Goal: Task Accomplishment & Management: Use online tool/utility

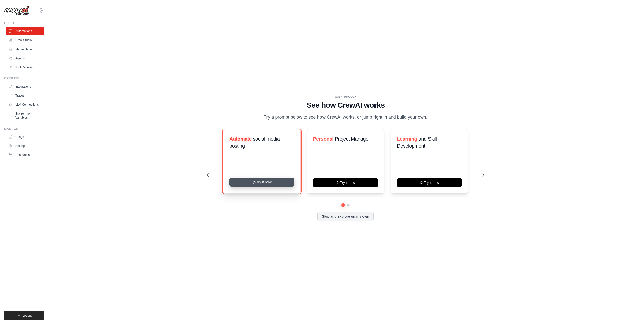
click at [276, 186] on button "Try it now" at bounding box center [261, 181] width 65 height 9
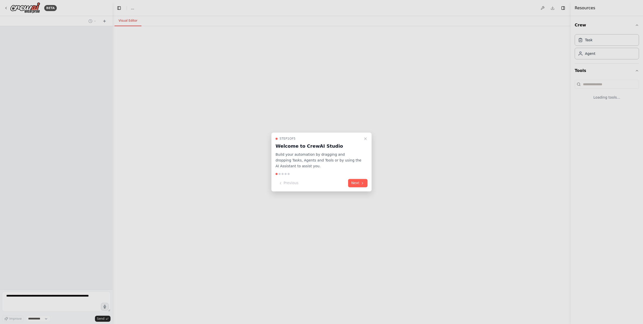
select select "****"
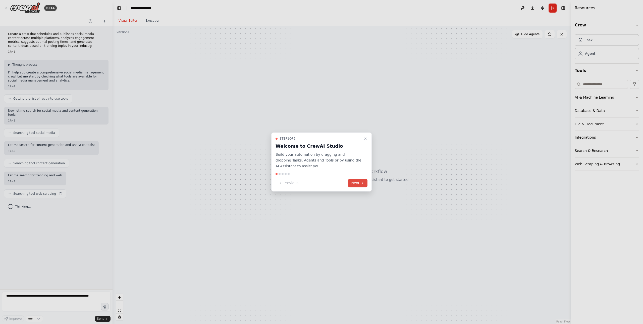
click at [358, 185] on button "Next" at bounding box center [357, 183] width 19 height 8
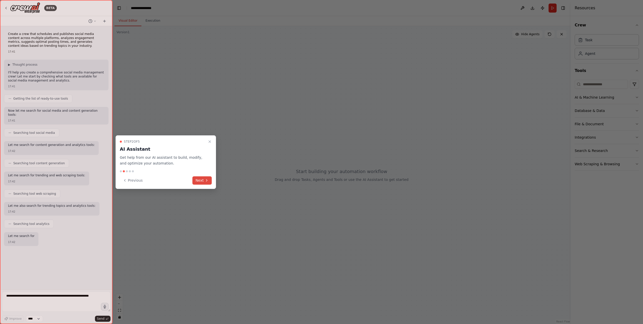
click at [204, 180] on button "Next" at bounding box center [201, 180] width 19 height 8
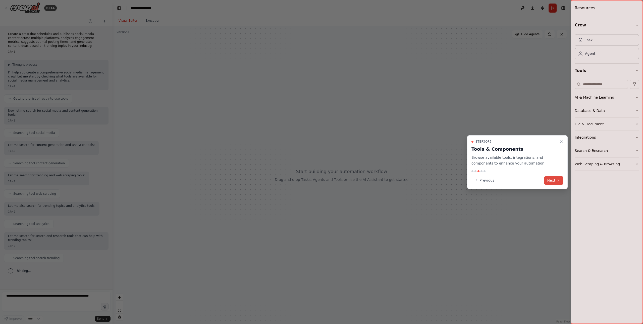
click at [558, 179] on icon at bounding box center [559, 180] width 4 height 4
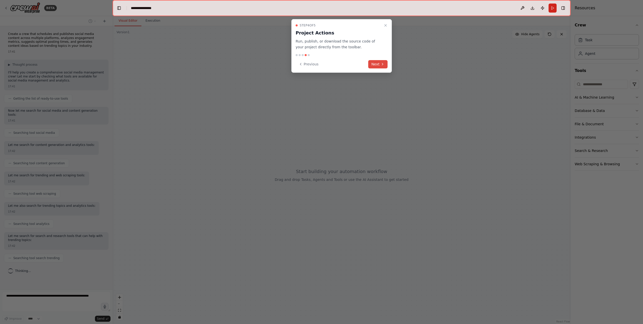
click at [377, 64] on button "Next" at bounding box center [377, 64] width 19 height 8
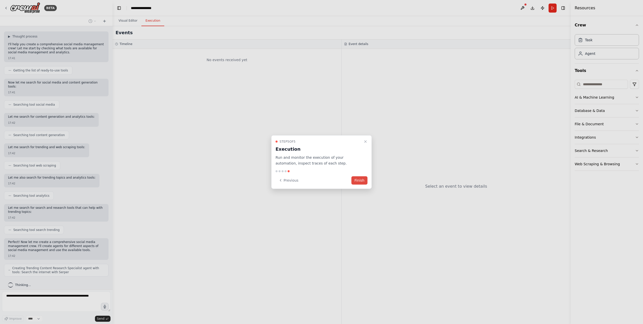
scroll to position [41, 0]
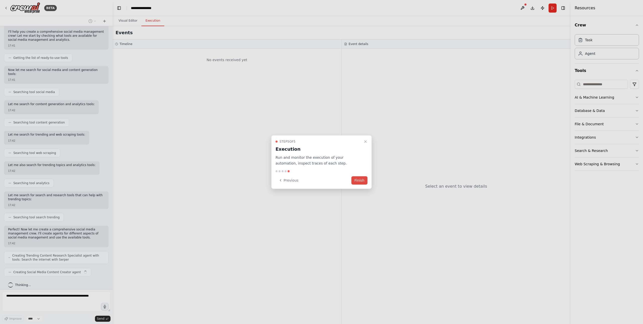
click at [359, 181] on button "Finish" at bounding box center [360, 180] width 16 height 8
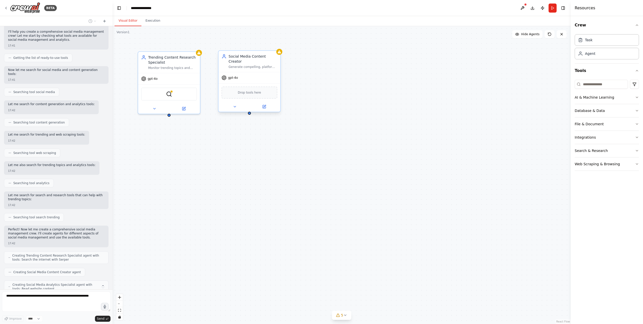
click at [258, 90] on span "Drop tools here" at bounding box center [249, 92] width 23 height 5
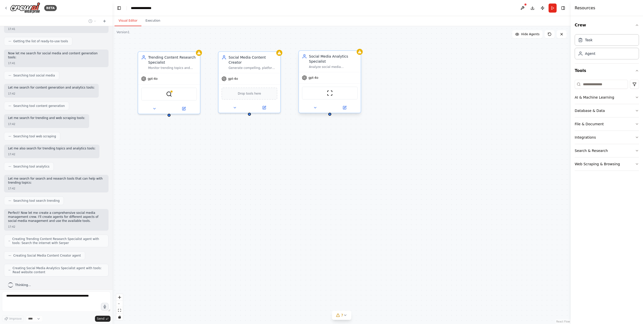
click at [329, 70] on div "Social Media Analytics Specialist Analyze social media performance metrics, ide…" at bounding box center [330, 61] width 62 height 21
click at [272, 72] on div "gpt-4o" at bounding box center [250, 77] width 62 height 11
click at [198, 68] on div "Trending Content Research Specialist Monitor trending topics and conversations …" at bounding box center [169, 61] width 62 height 21
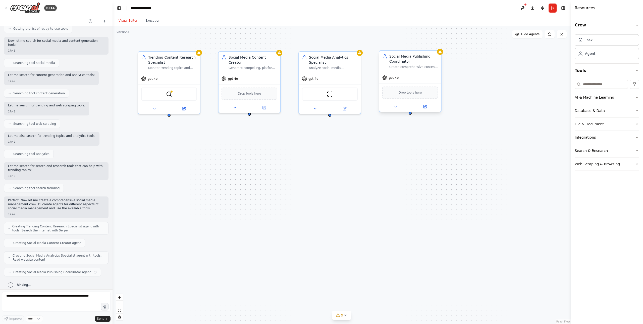
click at [438, 84] on div "Drop tools here" at bounding box center [410, 92] width 62 height 18
click at [298, 170] on div "Trending Content Research Specialist Monitor trending topics and conversations …" at bounding box center [342, 175] width 458 height 298
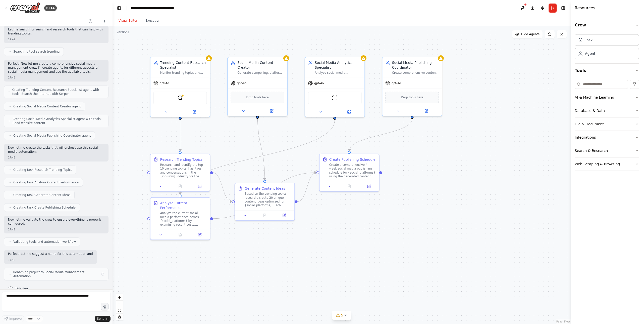
scroll to position [210, 0]
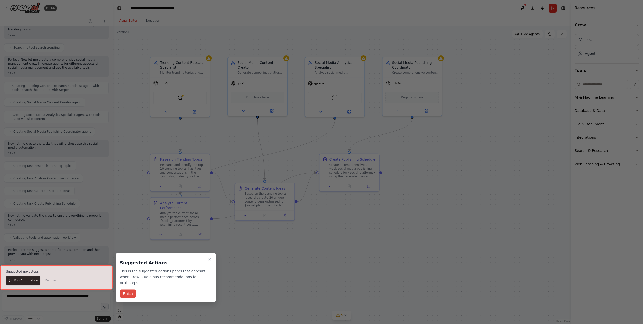
click at [129, 294] on button "Finish" at bounding box center [128, 293] width 16 height 8
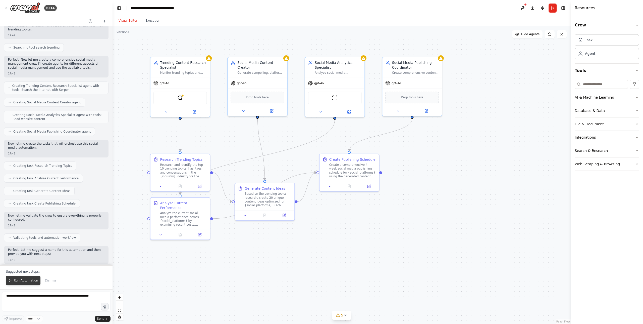
click at [19, 282] on span "Run Automation" at bounding box center [26, 280] width 24 height 4
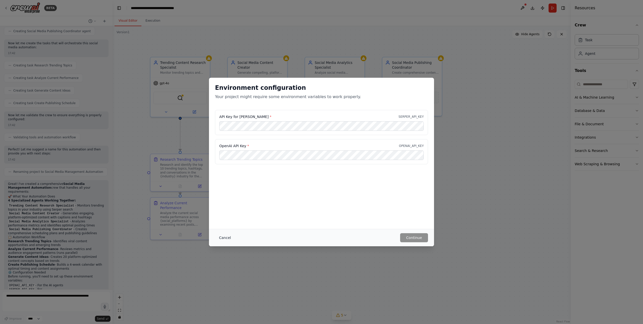
click at [228, 240] on button "Cancel" at bounding box center [225, 237] width 20 height 9
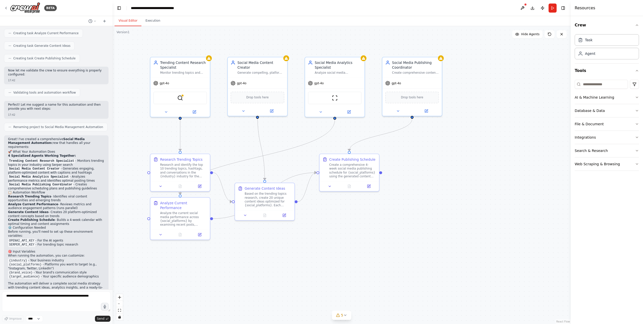
scroll to position [359, 0]
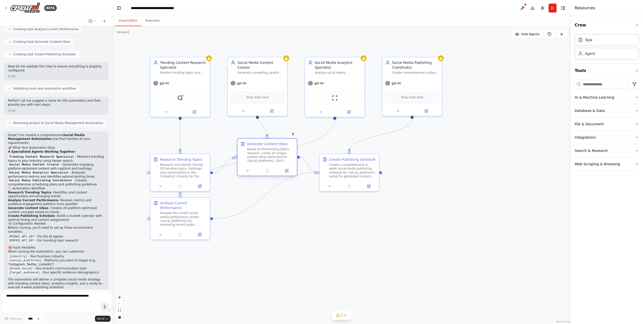
drag, startPoint x: 271, startPoint y: 198, endPoint x: 275, endPoint y: 157, distance: 41.2
click at [275, 157] on div "Based on the trending topics research, create 20 unique content ideas optimized…" at bounding box center [270, 155] width 47 height 16
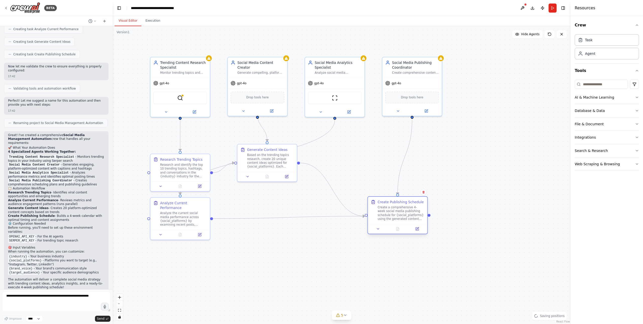
drag, startPoint x: 357, startPoint y: 168, endPoint x: 402, endPoint y: 212, distance: 62.5
click at [406, 213] on div "Create a comprehensive 4-week social media publishing schedule for {social_plat…" at bounding box center [401, 213] width 47 height 16
drag, startPoint x: 189, startPoint y: 171, endPoint x: 176, endPoint y: 151, distance: 24.3
click at [176, 151] on div "Research and identify the top 10 trending topics, hashtags, and conversations i…" at bounding box center [169, 150] width 47 height 16
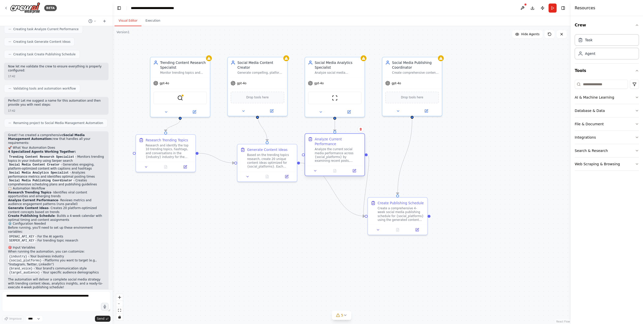
drag, startPoint x: 187, startPoint y: 217, endPoint x: 343, endPoint y: 156, distance: 167.2
click at [343, 156] on div "Analyze the current social media performance across {social_platforms} by exami…" at bounding box center [338, 155] width 47 height 16
drag, startPoint x: 274, startPoint y: 162, endPoint x: 264, endPoint y: 221, distance: 59.9
click at [264, 221] on div "Based on the trending topics research, create 20 unique content ideas optimized…" at bounding box center [260, 218] width 47 height 16
drag, startPoint x: 165, startPoint y: 156, endPoint x: 180, endPoint y: 158, distance: 15.4
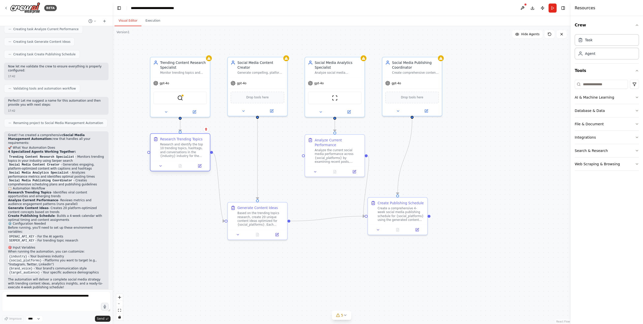
click at [180, 158] on div "Research Trending Topics Research and identify the top 10 trending topics, hash…" at bounding box center [181, 147] width 60 height 27
click at [591, 138] on div "Integrations" at bounding box center [585, 137] width 21 height 5
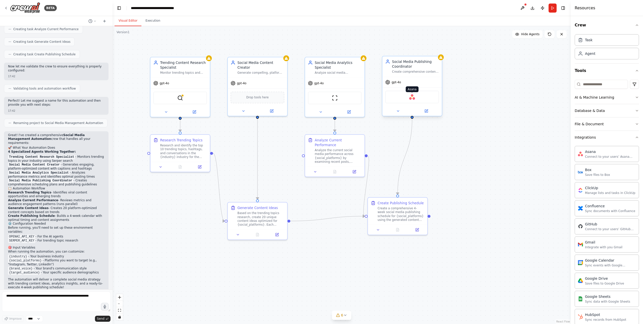
click at [415, 97] on img at bounding box center [412, 97] width 6 height 6
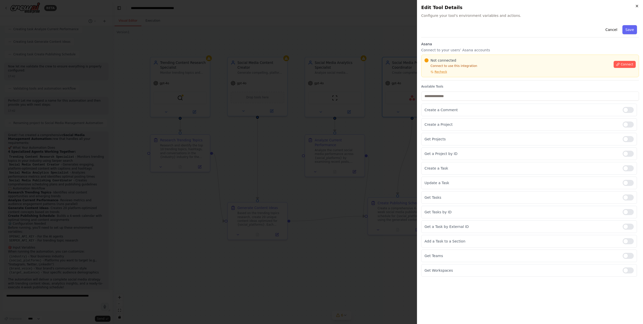
click at [636, 7] on icon "button" at bounding box center [637, 6] width 4 height 4
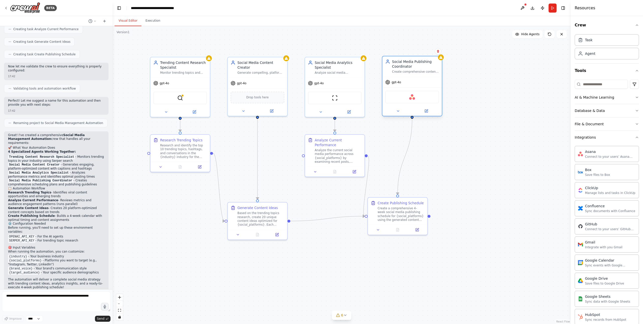
click at [426, 99] on div "Asana" at bounding box center [412, 97] width 54 height 13
click at [427, 112] on icon at bounding box center [426, 111] width 3 height 3
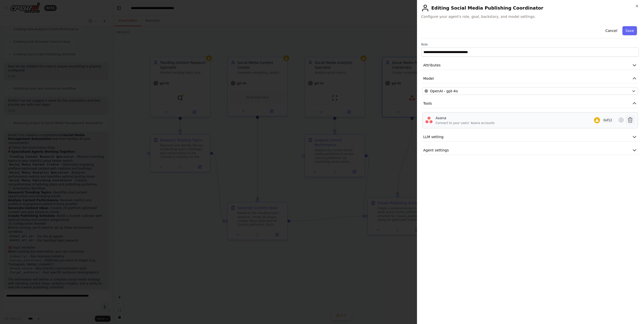
click at [632, 120] on icon at bounding box center [630, 120] width 6 height 6
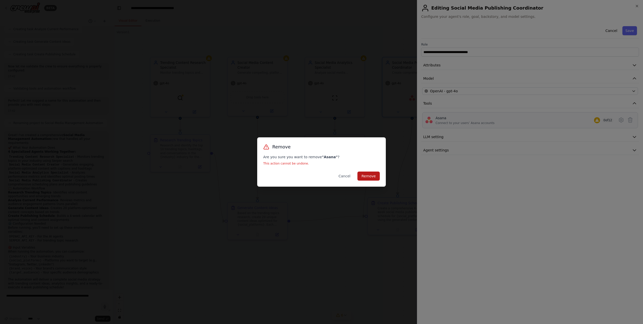
click at [373, 176] on button "Remove" at bounding box center [369, 175] width 22 height 9
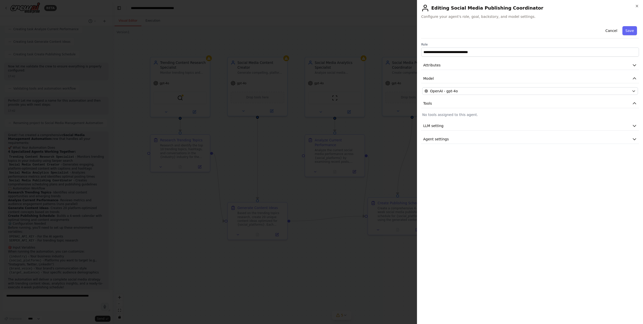
click at [372, 39] on div at bounding box center [321, 162] width 643 height 324
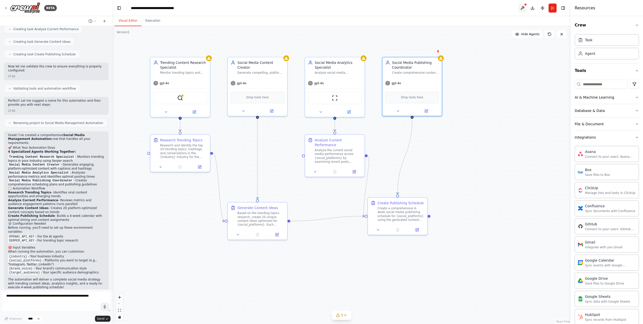
click at [523, 8] on button at bounding box center [523, 8] width 8 height 9
click at [552, 12] on button "Run" at bounding box center [553, 8] width 8 height 9
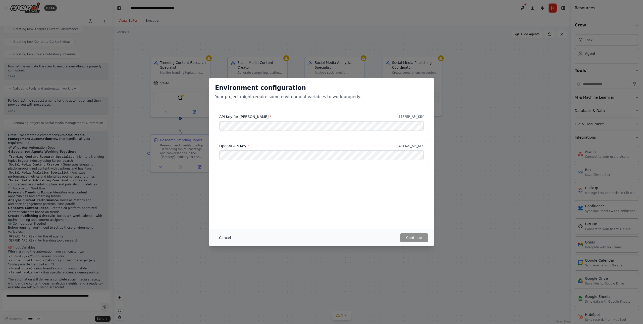
click at [227, 238] on button "Cancel" at bounding box center [225, 237] width 20 height 9
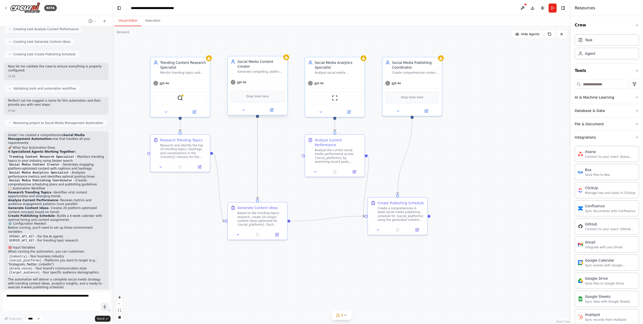
click at [268, 82] on div "gpt-4o" at bounding box center [258, 82] width 60 height 11
click at [260, 82] on div "gpt-4o" at bounding box center [258, 82] width 60 height 11
click at [273, 109] on icon at bounding box center [271, 110] width 3 height 3
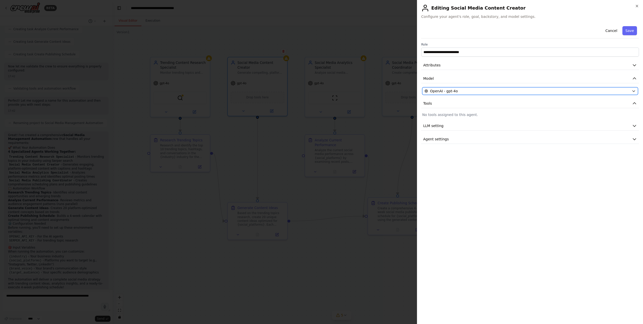
click at [486, 90] on div "OpenAI - gpt-4o" at bounding box center [527, 90] width 205 height 5
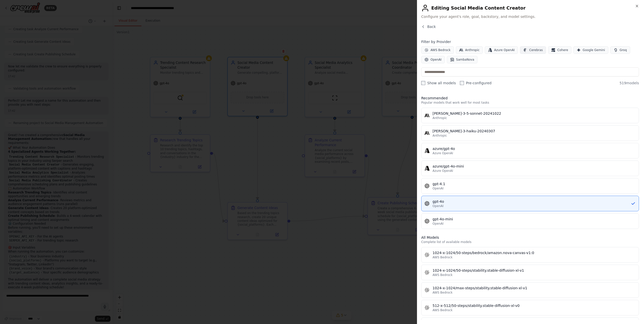
click at [529, 49] on span "Cerebras" at bounding box center [536, 50] width 14 height 4
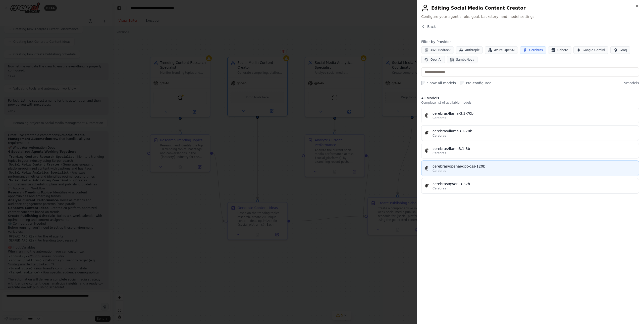
click at [514, 172] on div "Cerebras" at bounding box center [534, 171] width 203 height 4
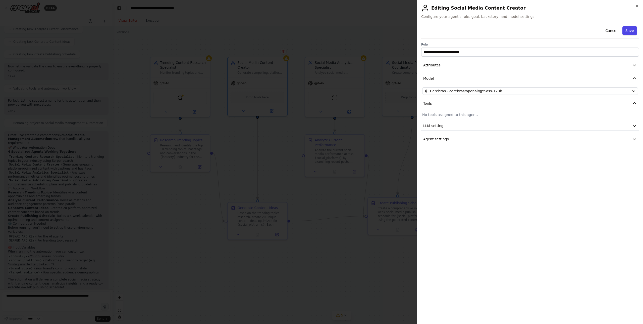
click at [628, 32] on button "Save" at bounding box center [630, 30] width 15 height 9
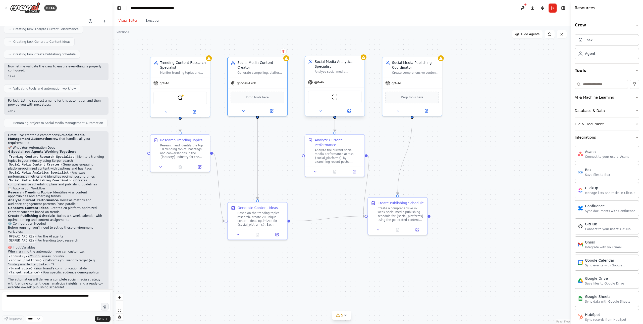
click at [349, 81] on div "gpt-4o" at bounding box center [335, 82] width 60 height 11
click at [350, 114] on button at bounding box center [348, 111] width 27 height 6
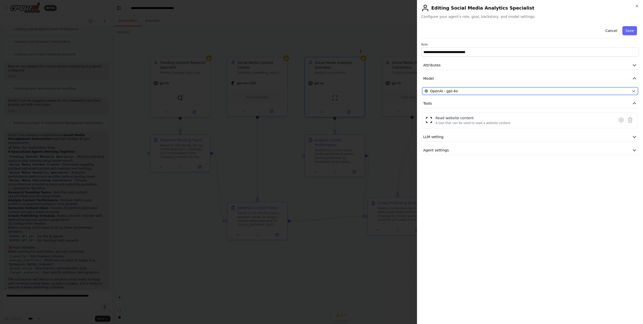
click at [488, 91] on div "OpenAI - gpt-4o" at bounding box center [527, 90] width 205 height 5
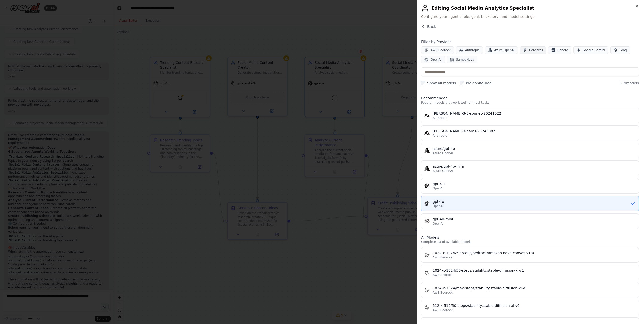
click at [533, 51] on span "Cerebras" at bounding box center [536, 50] width 14 height 4
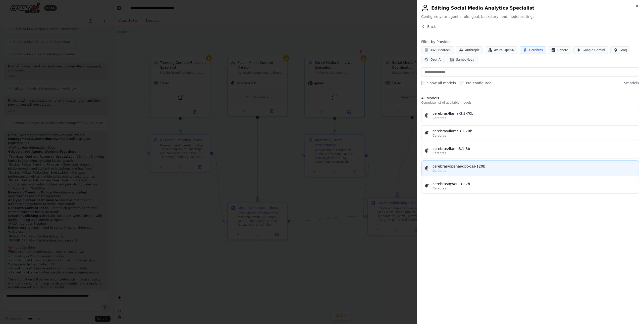
click at [486, 167] on div "cerebras/openai/gpt-oss-120b" at bounding box center [534, 166] width 203 height 5
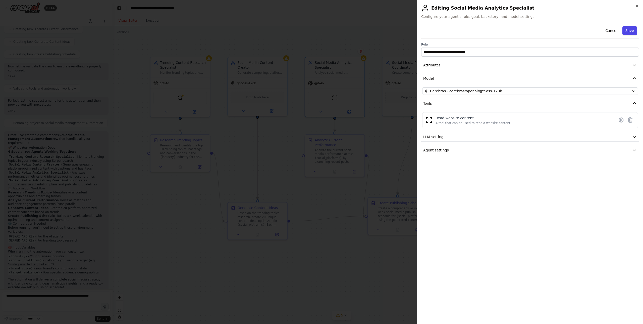
click at [632, 32] on button "Save" at bounding box center [630, 30] width 15 height 9
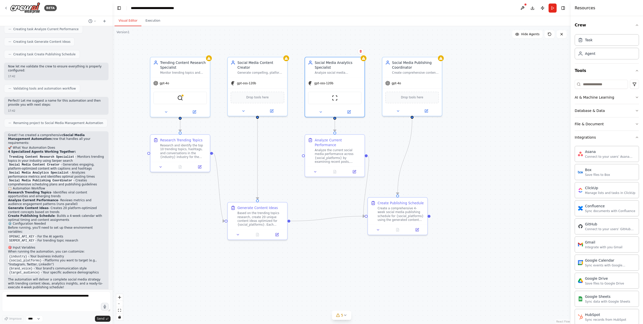
click at [463, 44] on div ".deletable-edge-delete-btn { width: 20px; height: 20px; border: 0px solid #ffff…" at bounding box center [342, 175] width 458 height 298
click at [523, 9] on button at bounding box center [523, 8] width 8 height 9
click at [186, 83] on div "gpt-4o" at bounding box center [181, 82] width 60 height 11
click at [193, 110] on icon at bounding box center [194, 111] width 3 height 3
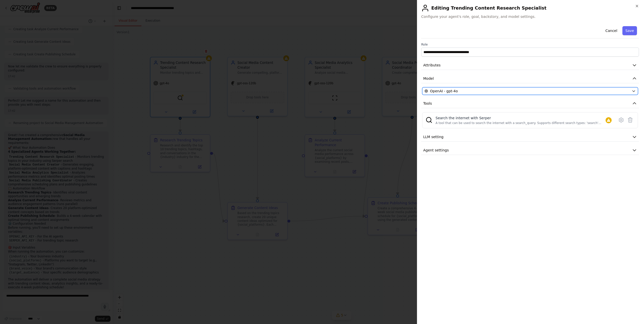
click at [480, 91] on div "OpenAI - gpt-4o" at bounding box center [527, 90] width 205 height 5
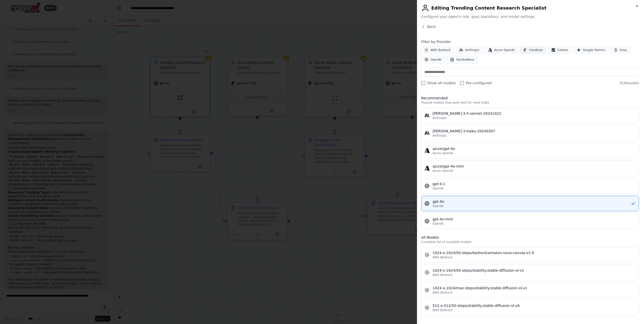
click at [534, 50] on span "Cerebras" at bounding box center [536, 50] width 14 height 4
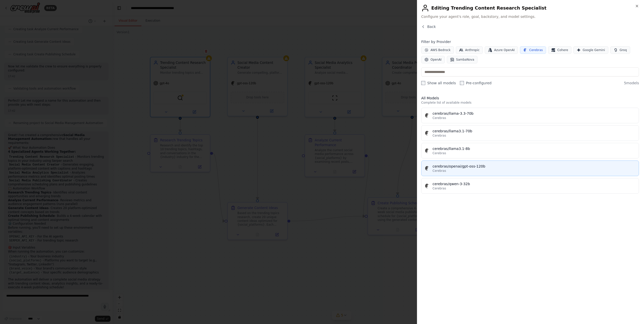
click at [481, 170] on div "Cerebras" at bounding box center [534, 171] width 203 height 4
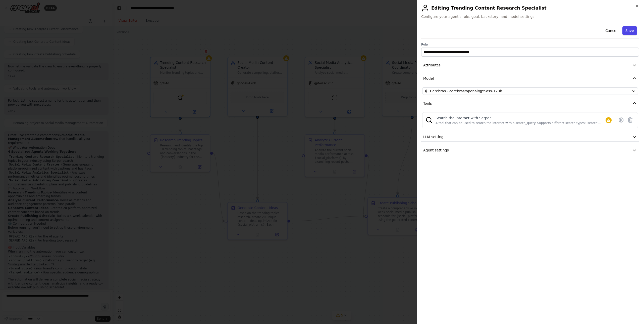
click at [627, 31] on button "Save" at bounding box center [630, 30] width 15 height 9
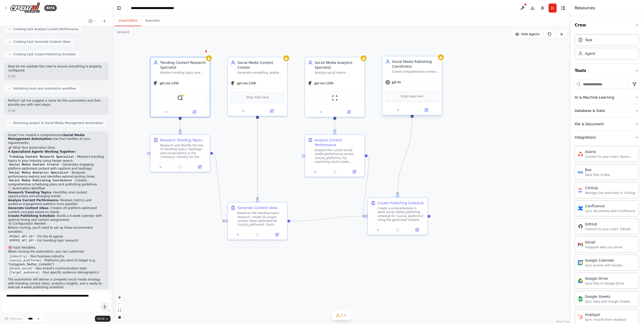
click at [418, 84] on div "gpt-4o" at bounding box center [412, 82] width 60 height 11
click at [426, 112] on icon at bounding box center [426, 110] width 4 height 4
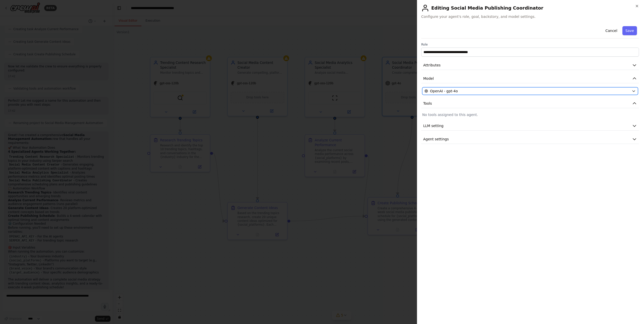
click at [488, 88] on button "OpenAI - gpt-4o" at bounding box center [530, 91] width 216 height 8
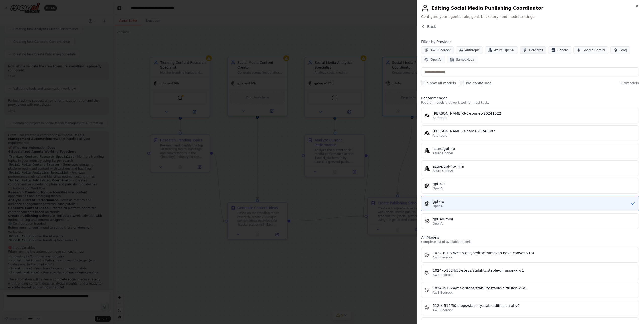
click at [529, 50] on span "Cerebras" at bounding box center [536, 50] width 14 height 4
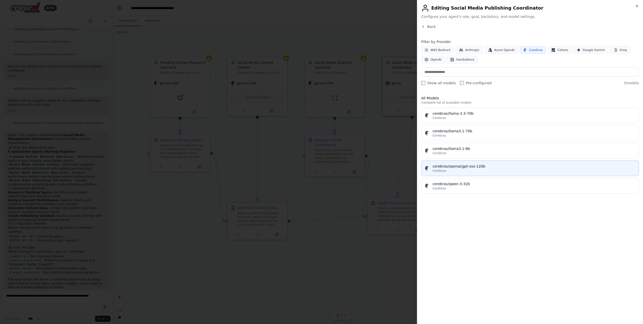
click at [492, 165] on div "cerebras/openai/gpt-oss-120b" at bounding box center [534, 166] width 203 height 5
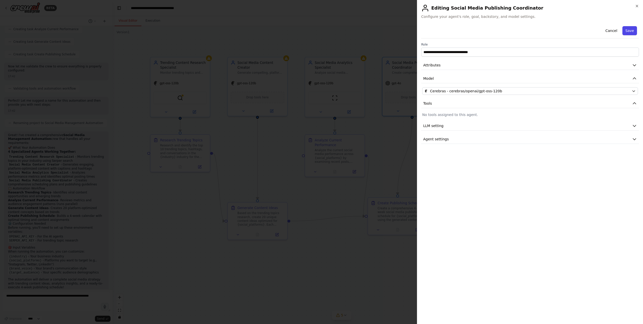
click at [629, 30] on button "Save" at bounding box center [630, 30] width 15 height 9
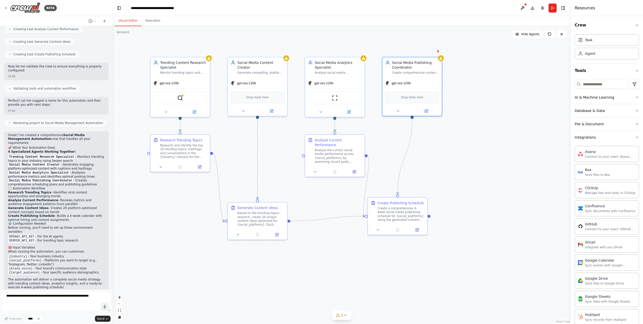
click at [496, 64] on div ".deletable-edge-delete-btn { width: 20px; height: 20px; border: 0px solid #ffff…" at bounding box center [342, 175] width 458 height 298
click at [523, 7] on button at bounding box center [523, 8] width 8 height 9
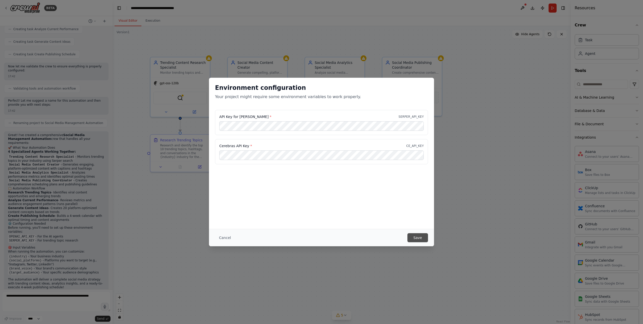
click at [418, 237] on button "Save" at bounding box center [418, 237] width 21 height 9
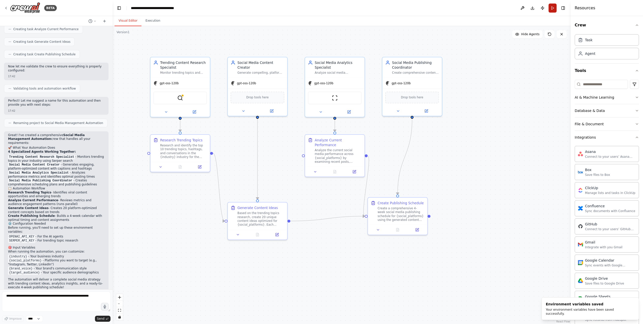
click at [551, 10] on button "Run" at bounding box center [553, 8] width 8 height 9
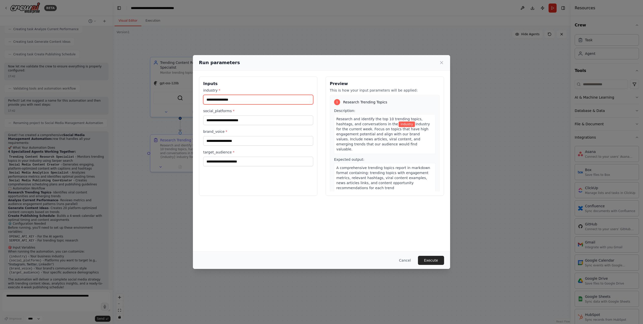
click at [264, 99] on input "industry *" at bounding box center [258, 100] width 110 height 10
type input "*"
click at [226, 97] on input "***" at bounding box center [258, 100] width 110 height 10
type input "********"
click at [238, 119] on input "social_platforms *" at bounding box center [258, 120] width 110 height 10
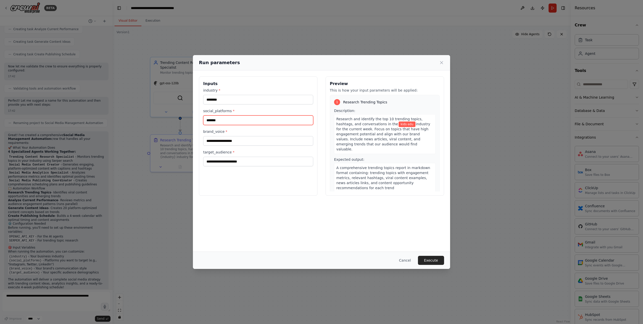
type input "*******"
click at [239, 141] on input "brand_voice *" at bounding box center [258, 141] width 110 height 10
click at [250, 160] on input "target_audience *" at bounding box center [258, 162] width 110 height 10
click at [258, 141] on input "brand_voice *" at bounding box center [258, 141] width 110 height 10
type input "******"
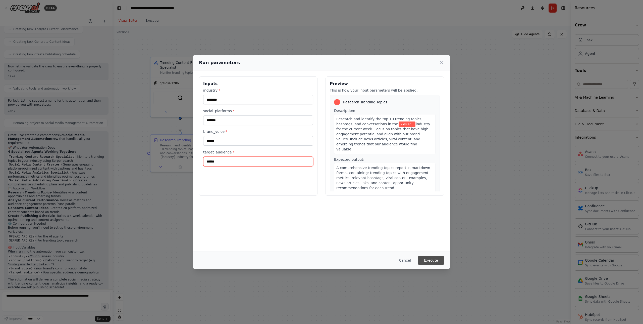
type input "******"
click at [429, 260] on button "Execute" at bounding box center [431, 260] width 26 height 9
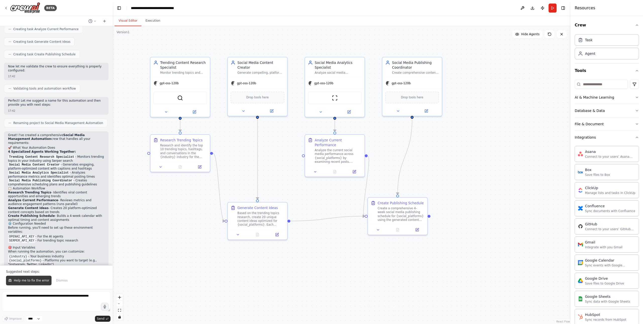
click at [30, 280] on span "Help me to fix the error" at bounding box center [31, 280] width 35 height 4
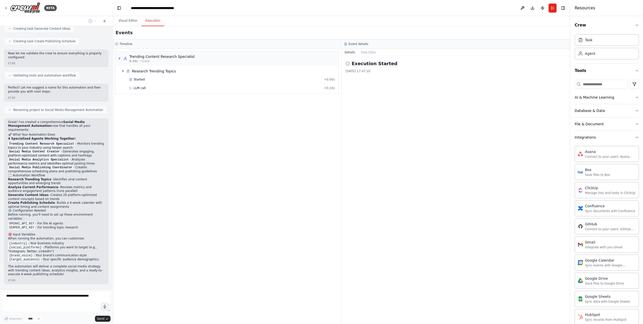
click at [155, 19] on button "Execution" at bounding box center [152, 21] width 23 height 11
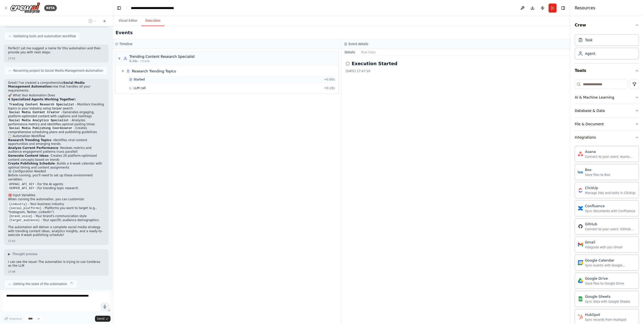
click at [166, 80] on div "Started" at bounding box center [225, 79] width 193 height 4
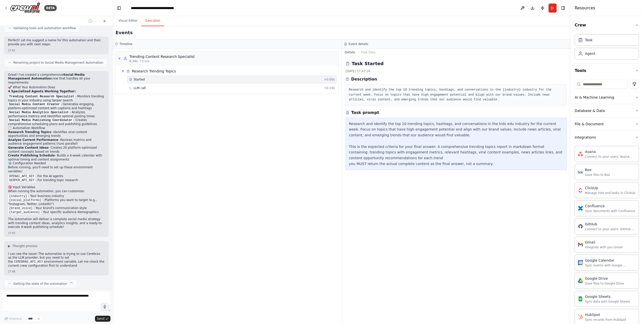
scroll to position [423, 0]
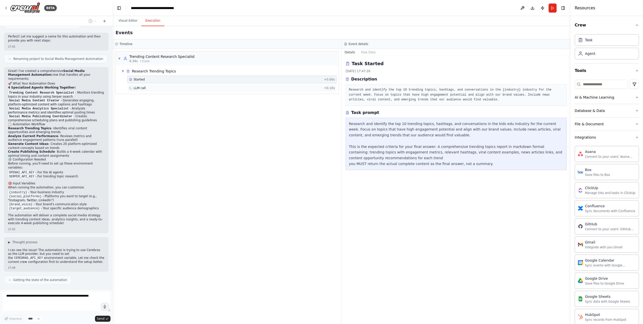
click at [168, 90] on div "LLM call + 0.10s" at bounding box center [231, 88] width 209 height 8
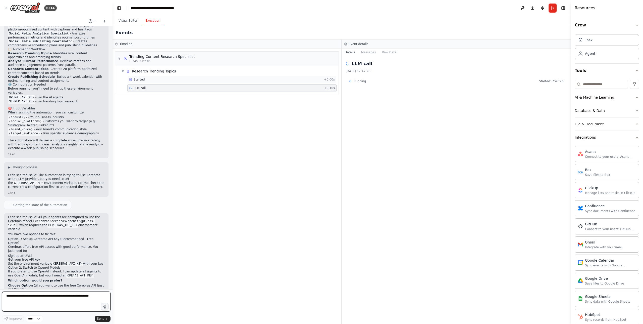
scroll to position [503, 0]
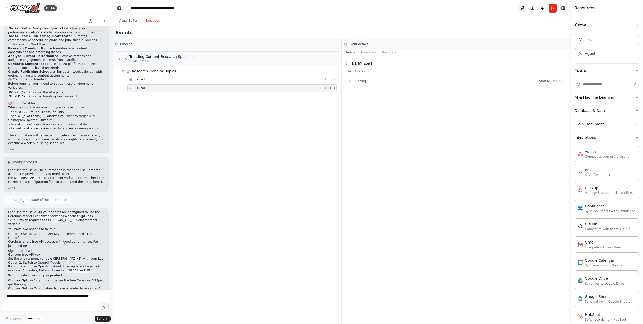
click at [520, 8] on button at bounding box center [523, 8] width 8 height 9
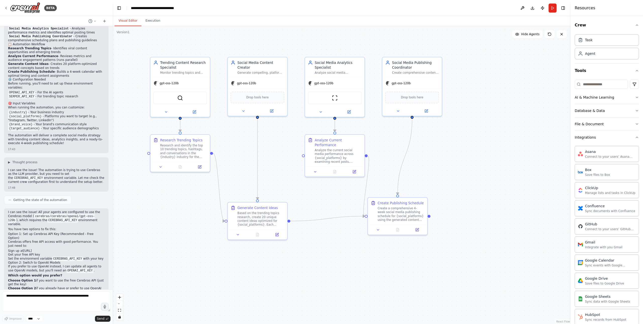
click at [131, 20] on button "Visual Editor" at bounding box center [128, 21] width 27 height 11
click at [523, 10] on button at bounding box center [523, 8] width 8 height 9
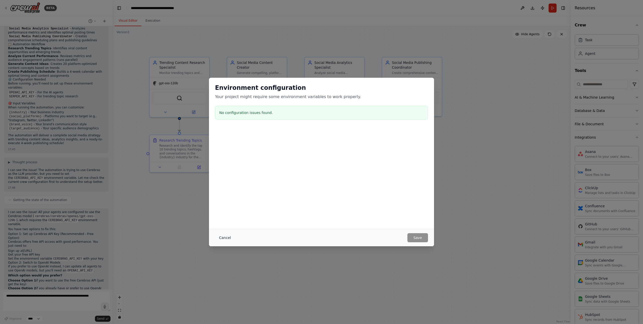
click at [222, 238] on button "Cancel" at bounding box center [225, 237] width 20 height 9
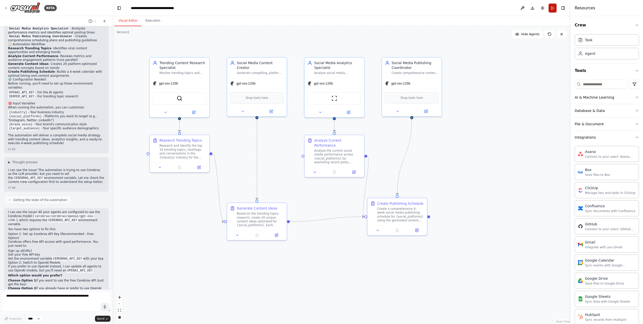
click at [554, 6] on button "Run" at bounding box center [553, 8] width 8 height 9
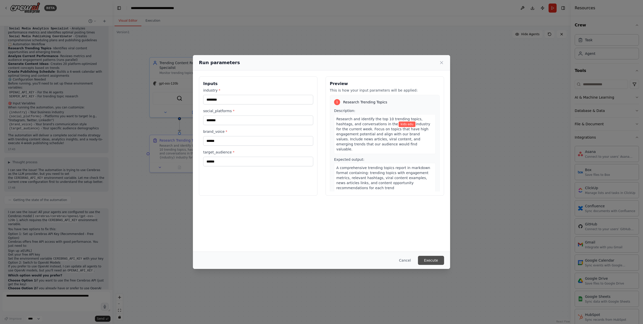
click at [429, 259] on button "Execute" at bounding box center [431, 260] width 26 height 9
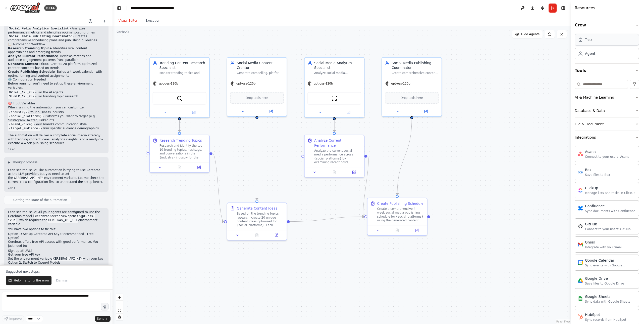
click at [606, 42] on div "Task" at bounding box center [607, 40] width 64 height 12
click at [599, 52] on div "Agent" at bounding box center [607, 53] width 64 height 12
click at [89, 21] on circle at bounding box center [90, 20] width 3 height 3
click at [254, 43] on div ".deletable-edge-delete-btn { width: 20px; height: 20px; border: 0px solid #ffff…" at bounding box center [342, 175] width 458 height 298
click at [543, 9] on button "Publish" at bounding box center [543, 8] width 8 height 9
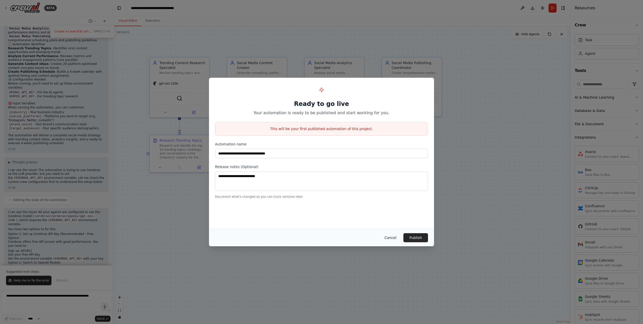
click at [389, 236] on button "Cancel" at bounding box center [391, 237] width 20 height 9
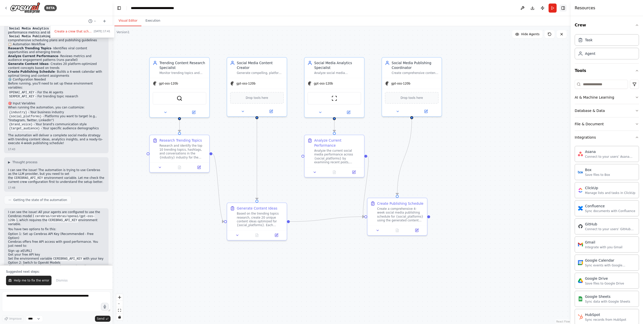
click at [561, 9] on button "Toggle Right Sidebar" at bounding box center [563, 8] width 7 height 7
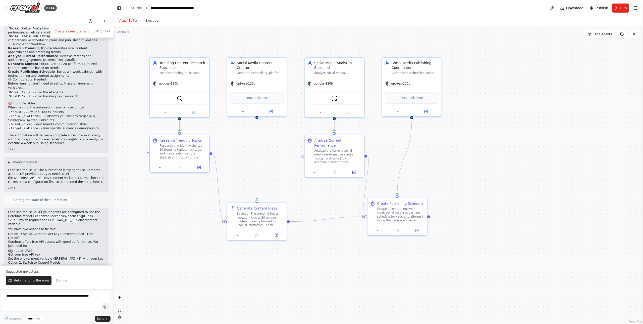
click at [636, 9] on button "Toggle Right Sidebar" at bounding box center [635, 8] width 7 height 7
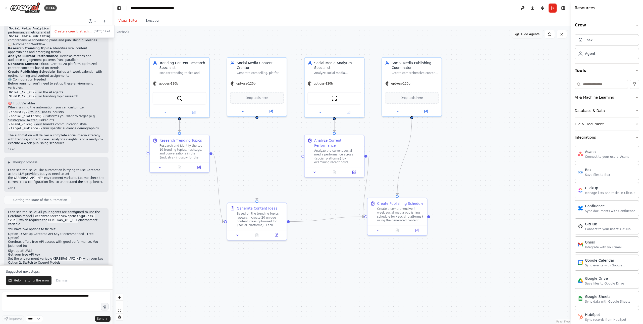
click at [529, 35] on span "Hide Agents" at bounding box center [530, 34] width 18 height 4
click at [529, 35] on span "Show Agents" at bounding box center [530, 34] width 20 height 4
click at [194, 114] on button at bounding box center [193, 111] width 27 height 6
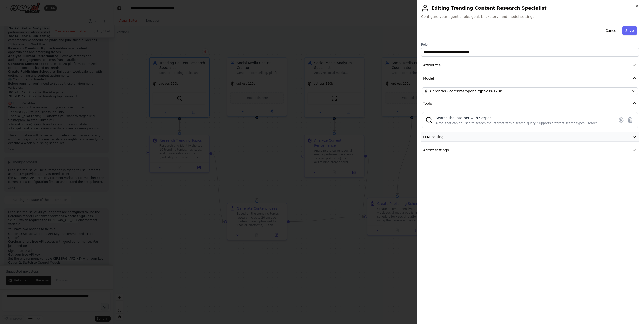
click at [471, 136] on button "LLM setting" at bounding box center [530, 136] width 218 height 9
click at [484, 164] on p "Lower (0.1 to 0.3) for factual responses." at bounding box center [534, 166] width 200 height 5
click at [493, 184] on button "Agent settings" at bounding box center [530, 185] width 218 height 9
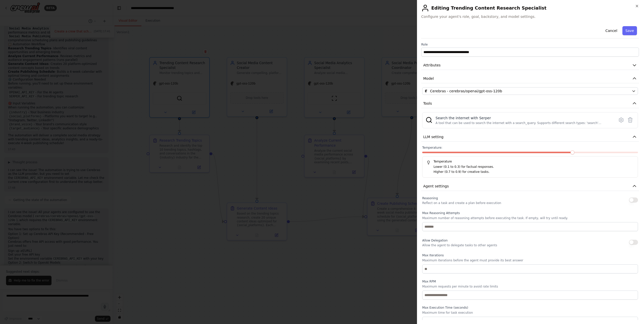
scroll to position [6, 0]
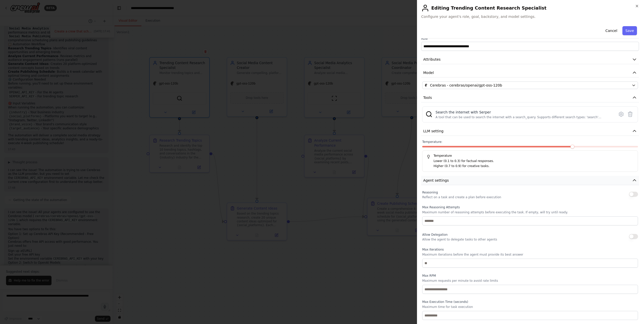
click at [477, 179] on button "Agent settings" at bounding box center [530, 180] width 218 height 9
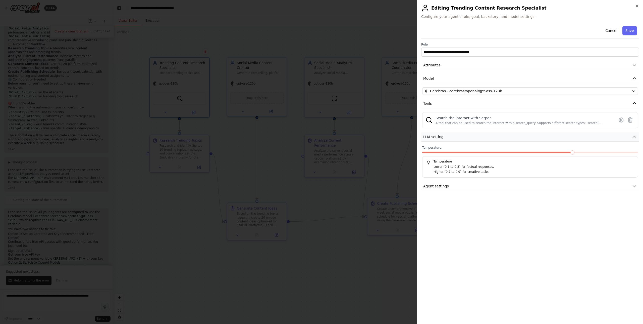
click at [467, 136] on button "LLM setting" at bounding box center [530, 136] width 218 height 9
click at [515, 119] on div "Search the internet with Serper" at bounding box center [524, 117] width 176 height 5
click at [521, 108] on div "**********" at bounding box center [530, 89] width 218 height 131
click at [620, 120] on icon at bounding box center [621, 120] width 6 height 6
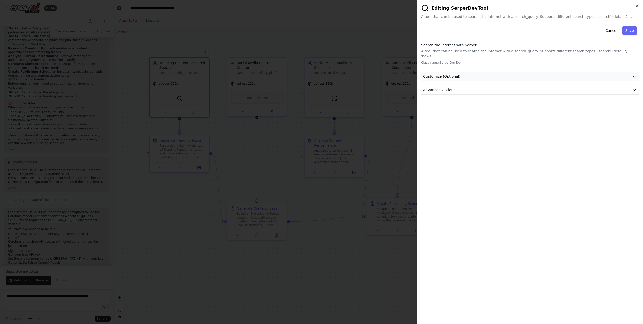
click at [511, 72] on button "Customize (Optional)" at bounding box center [530, 76] width 218 height 9
click at [454, 202] on button "Advanced Options" at bounding box center [530, 206] width 218 height 9
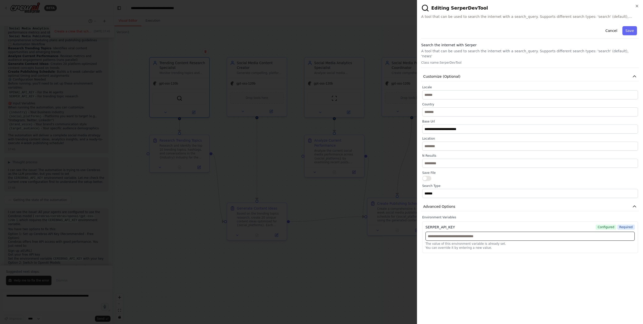
click at [483, 232] on input "text" at bounding box center [530, 235] width 209 height 9
click at [613, 29] on button "Cancel" at bounding box center [612, 30] width 18 height 9
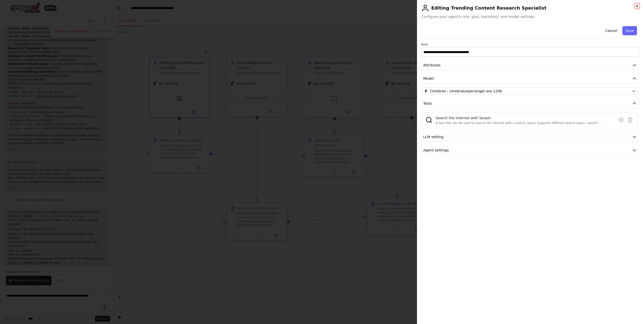
click at [638, 5] on icon "button" at bounding box center [637, 6] width 4 height 4
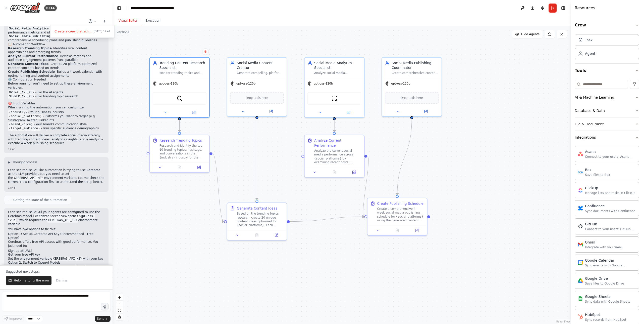
click at [484, 23] on div "Visual Editor Execution" at bounding box center [342, 21] width 458 height 10
click at [187, 77] on div "Trending Content Research Specialist Monitor trending topics and conversations …" at bounding box center [180, 67] width 60 height 20
click at [194, 111] on icon at bounding box center [194, 111] width 2 height 2
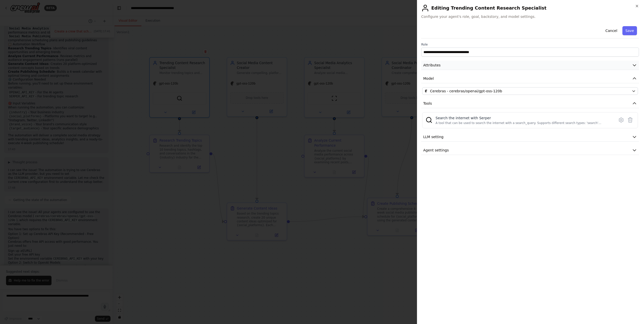
click at [523, 61] on button "Attributes" at bounding box center [530, 65] width 218 height 9
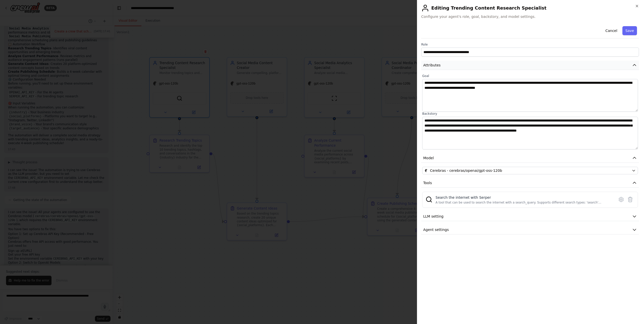
click at [523, 61] on button "Attributes" at bounding box center [530, 65] width 218 height 9
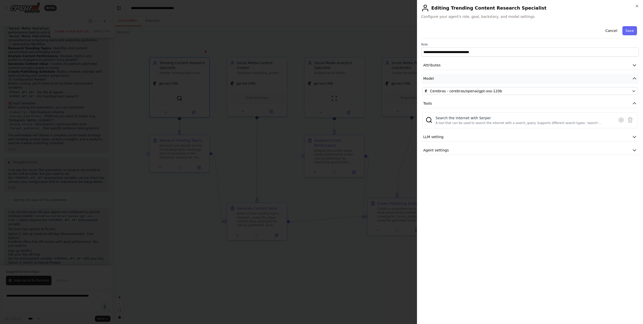
click at [509, 79] on button "Model" at bounding box center [530, 78] width 218 height 9
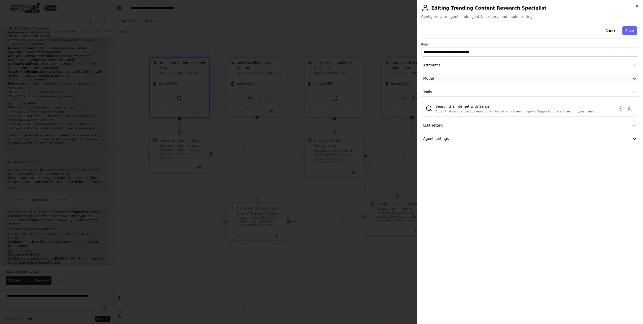
click at [509, 79] on button "Model" at bounding box center [530, 78] width 218 height 9
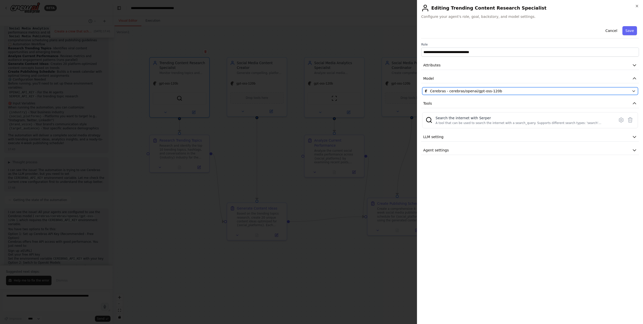
click at [496, 89] on span "Cerebras - cerebras/openai/gpt-oss-120b" at bounding box center [466, 90] width 72 height 5
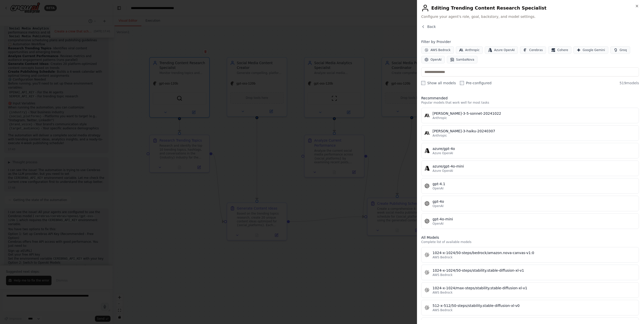
click at [477, 84] on label "Pre-configured" at bounding box center [476, 82] width 32 height 5
click at [534, 45] on div "Filter by Provider AWS Bedrock Anthropic Azure OpenAI Cerebras Cohere Google Ge…" at bounding box center [530, 51] width 218 height 24
click at [533, 49] on span "Cerebras" at bounding box center [536, 50] width 14 height 4
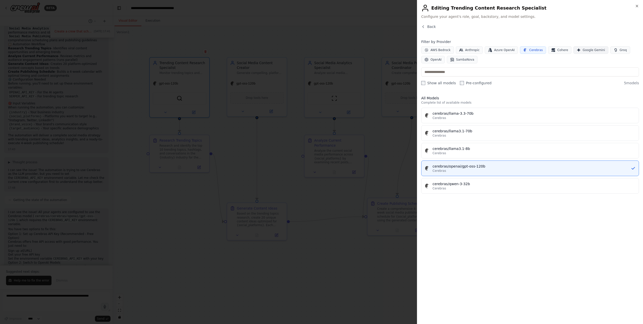
click at [589, 51] on span "Google Gemini" at bounding box center [594, 50] width 22 height 4
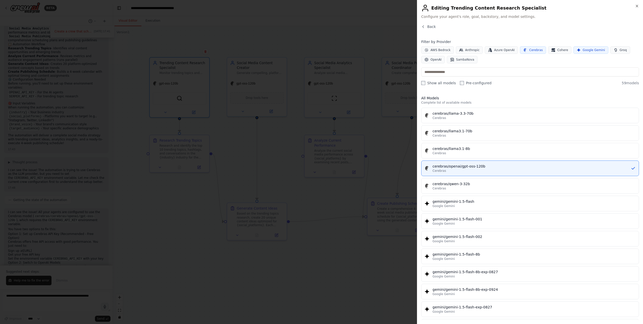
click at [533, 48] on span "Cerebras" at bounding box center [536, 50] width 14 height 4
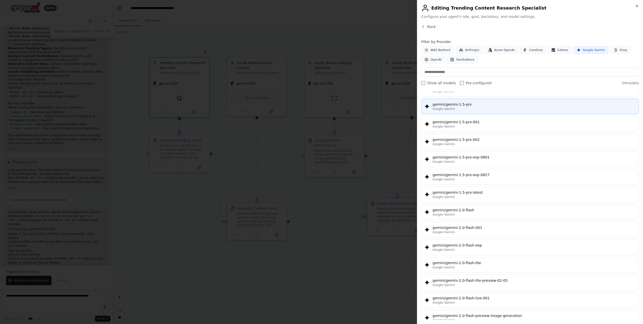
scroll to position [230, 0]
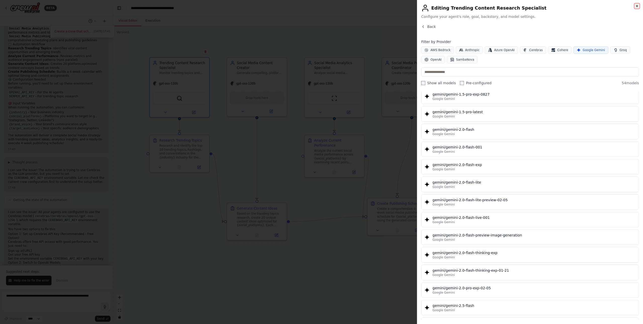
click at [639, 5] on icon "button" at bounding box center [637, 6] width 4 height 4
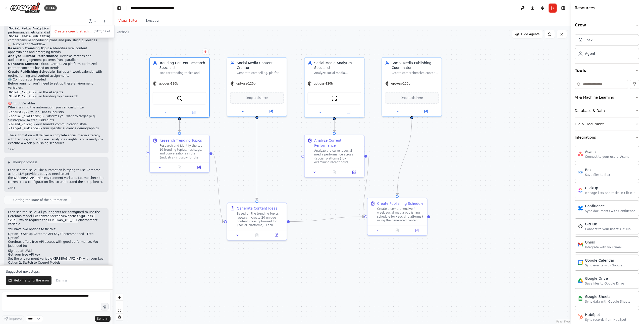
click at [386, 41] on div ".deletable-edge-delete-btn { width: 20px; height: 20px; border: 0px solid #ffff…" at bounding box center [342, 175] width 458 height 298
click at [57, 186] on div at bounding box center [56, 162] width 113 height 324
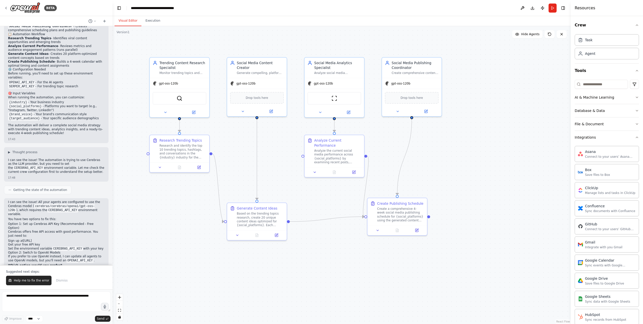
scroll to position [527, 0]
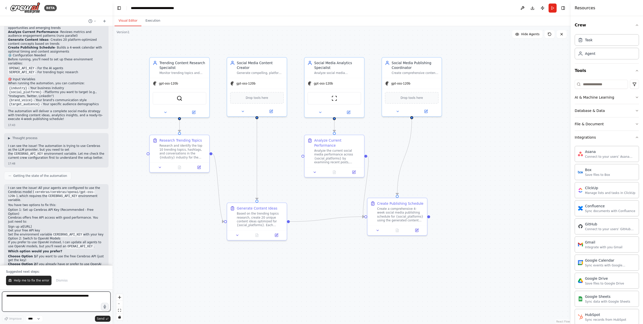
click at [64, 298] on textarea at bounding box center [56, 301] width 109 height 20
click at [526, 7] on button at bounding box center [523, 8] width 8 height 9
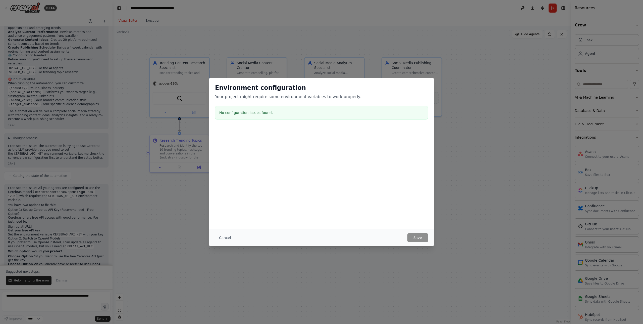
click at [237, 112] on h3 "No configuration issues found." at bounding box center [321, 112] width 205 height 5
click at [271, 113] on h3 "No configuration issues found." at bounding box center [321, 112] width 205 height 5
click at [229, 237] on button "Cancel" at bounding box center [225, 237] width 20 height 9
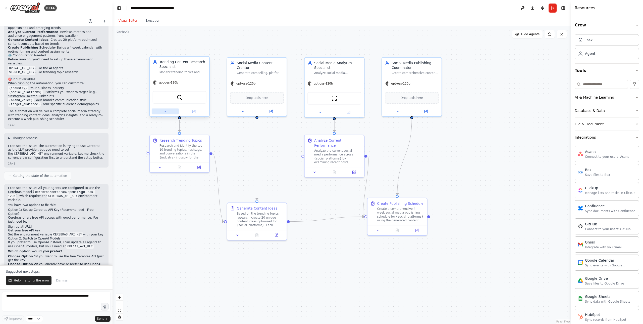
click at [166, 112] on icon at bounding box center [166, 111] width 4 height 4
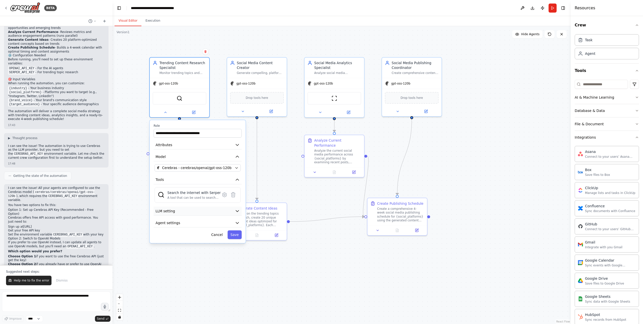
click at [205, 209] on button "LLM setting" at bounding box center [198, 210] width 88 height 9
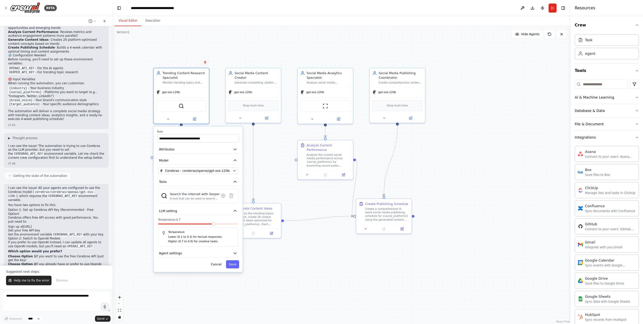
click at [213, 239] on p "Higher (0.7 to 0.9) for creative tasks." at bounding box center [201, 241] width 66 height 4
click at [202, 150] on button "Attributes" at bounding box center [198, 149] width 82 height 8
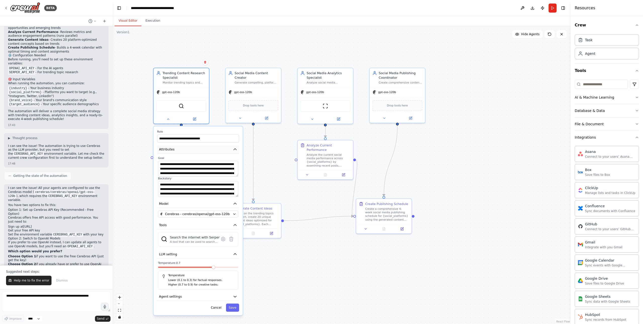
click at [202, 150] on button "Attributes" at bounding box center [198, 149] width 82 height 8
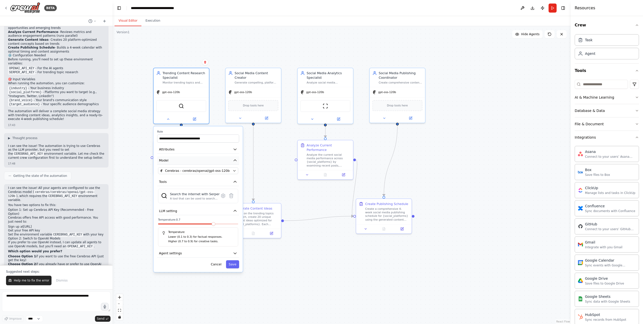
click at [200, 161] on button "Model" at bounding box center [198, 160] width 82 height 8
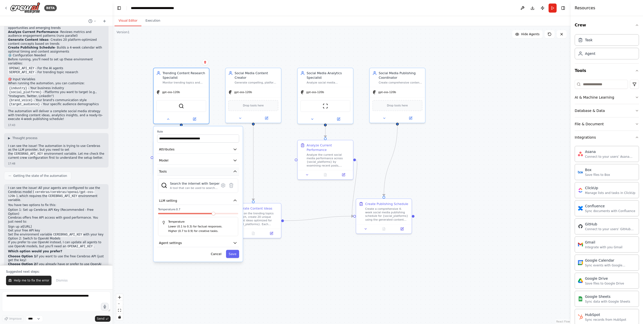
click at [200, 171] on button "Tools" at bounding box center [198, 171] width 82 height 8
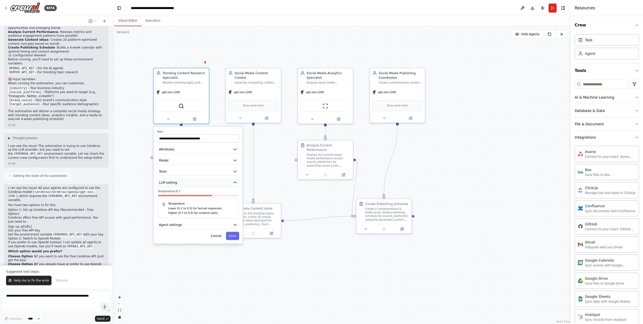
click at [200, 183] on button "LLM setting" at bounding box center [198, 182] width 82 height 8
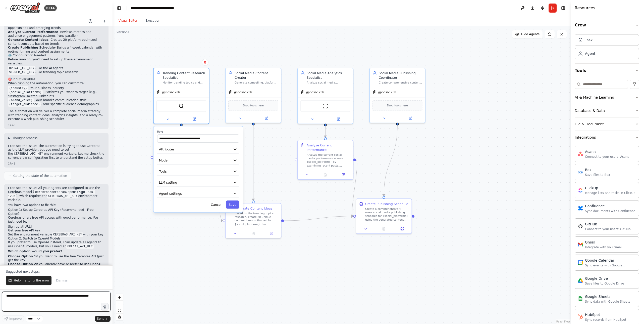
click at [57, 299] on textarea at bounding box center [56, 301] width 109 height 20
type textarea "*"
type textarea "**********"
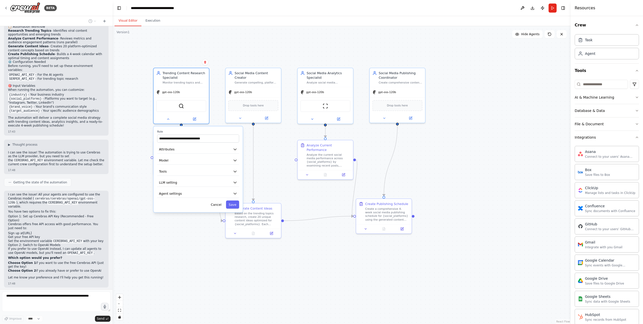
scroll to position [534, 0]
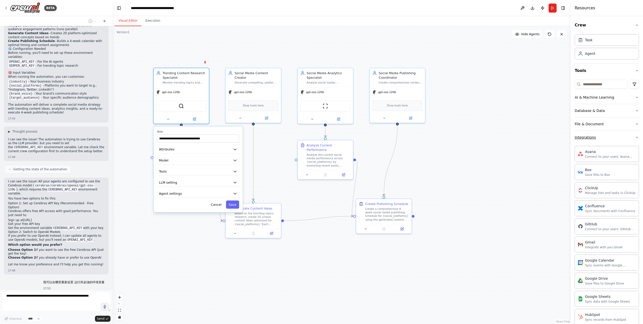
click at [609, 141] on button "Integrations" at bounding box center [607, 137] width 64 height 13
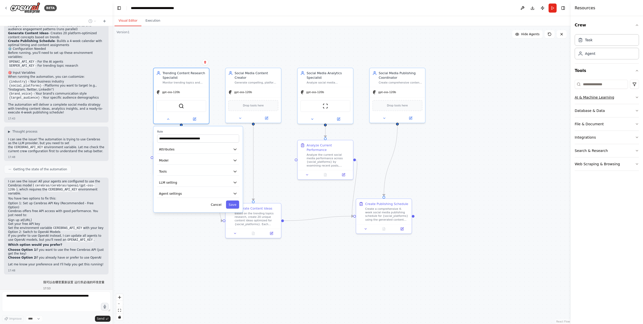
click at [604, 96] on div "AI & Machine Learning" at bounding box center [594, 97] width 39 height 5
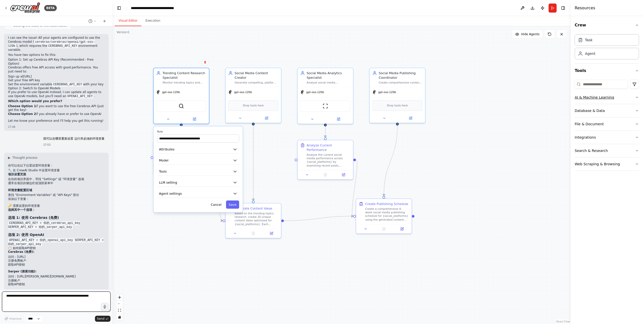
scroll to position [682, 0]
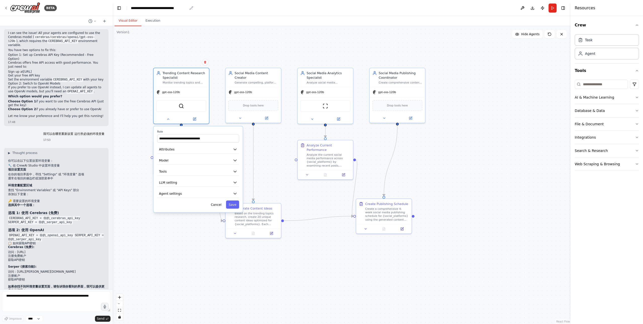
click at [154, 8] on div "**********" at bounding box center [159, 8] width 57 height 5
click at [202, 10] on header "**********" at bounding box center [342, 8] width 458 height 16
click at [522, 9] on button at bounding box center [523, 8] width 8 height 9
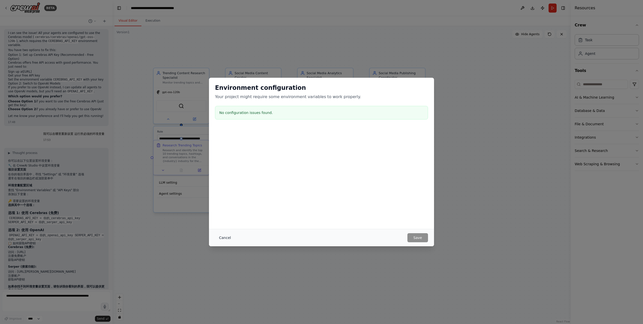
click at [229, 239] on button "Cancel" at bounding box center [225, 237] width 20 height 9
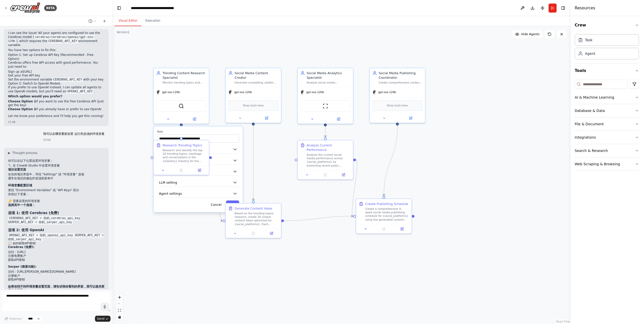
click at [325, 253] on div ".deletable-edge-delete-btn { width: 20px; height: 20px; border: 0px solid #ffff…" at bounding box center [342, 175] width 458 height 298
click at [170, 119] on button at bounding box center [168, 118] width 25 height 6
click at [193, 118] on icon at bounding box center [194, 118] width 3 height 3
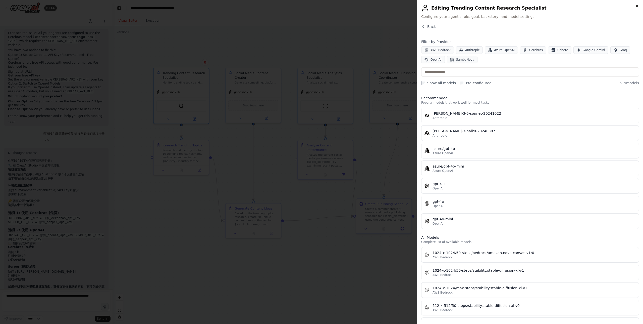
click at [637, 6] on icon "button" at bounding box center [637, 6] width 2 height 2
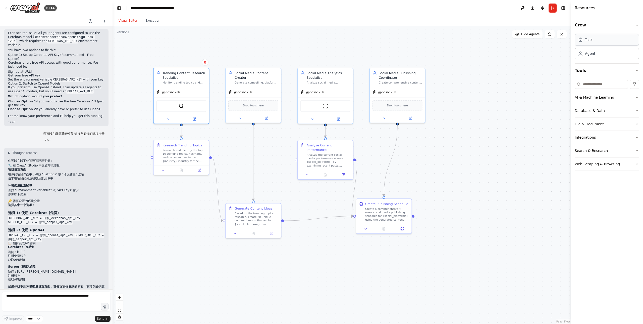
click at [606, 44] on div "Task" at bounding box center [607, 40] width 64 height 12
click at [602, 54] on div "Agent" at bounding box center [607, 53] width 64 height 12
click at [559, 35] on button at bounding box center [562, 34] width 10 height 8
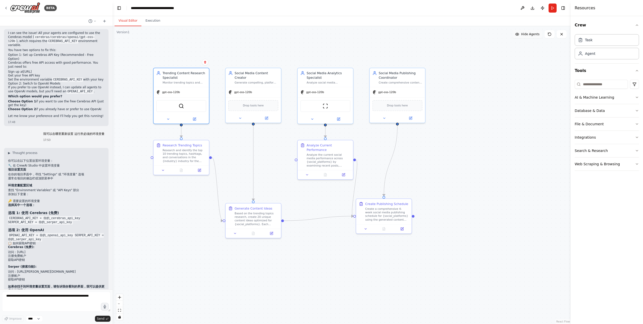
click at [526, 36] on span "Hide Agents" at bounding box center [530, 34] width 18 height 4
click at [526, 36] on span "Show Agents" at bounding box center [530, 34] width 20 height 4
click at [611, 165] on div "Web Scraping & Browsing" at bounding box center [597, 163] width 45 height 5
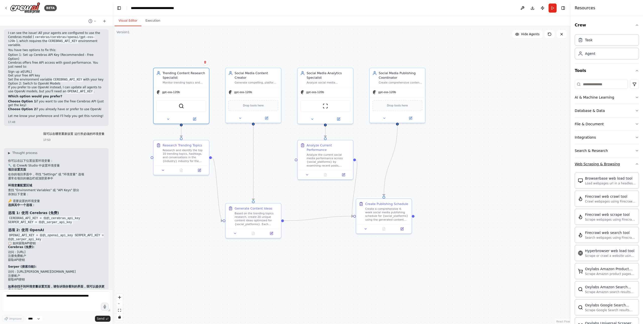
click at [611, 165] on div "Web Scraping & Browsing" at bounding box center [597, 163] width 45 height 5
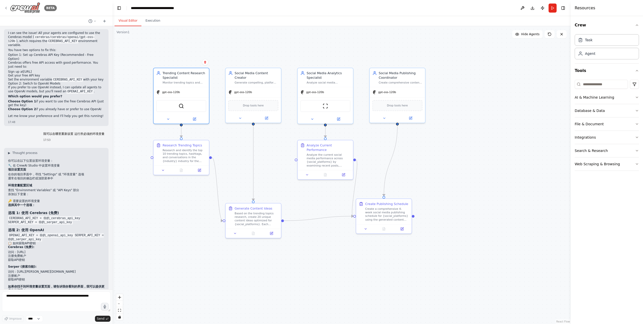
click at [7, 8] on icon at bounding box center [6, 8] width 4 height 4
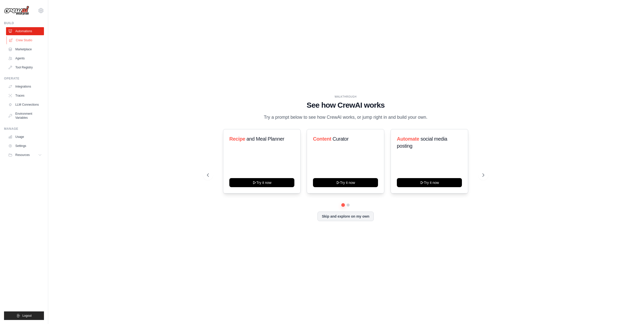
click at [28, 40] on link "Crew Studio" at bounding box center [26, 40] width 38 height 8
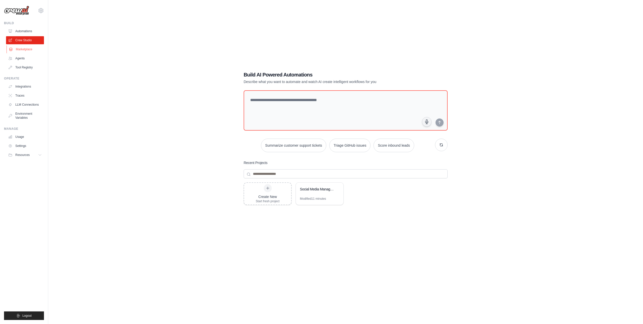
click at [25, 49] on link "Marketplace" at bounding box center [26, 49] width 38 height 8
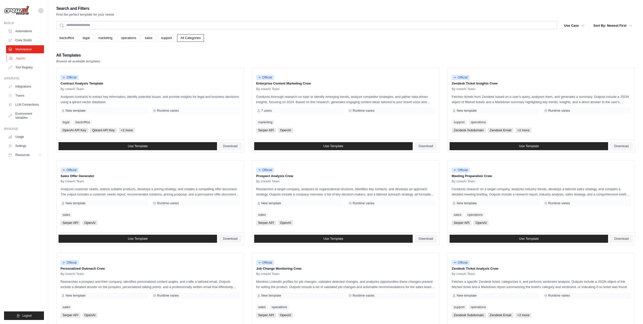
click at [24, 58] on link "Agents" at bounding box center [26, 58] width 38 height 8
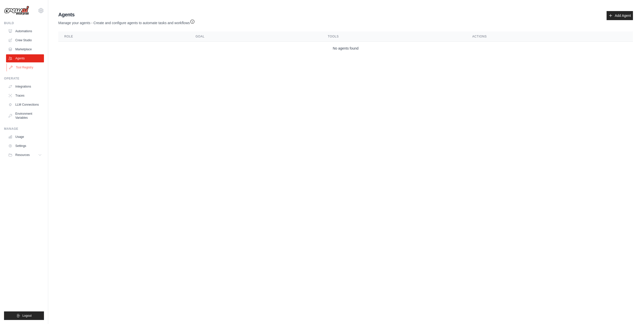
click at [23, 66] on link "Tool Registry" at bounding box center [26, 67] width 38 height 8
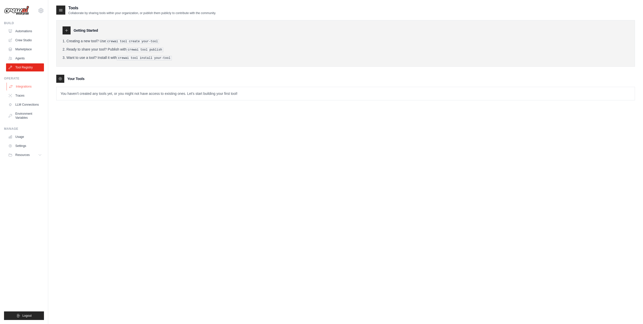
click at [30, 85] on link "Integrations" at bounding box center [26, 86] width 38 height 8
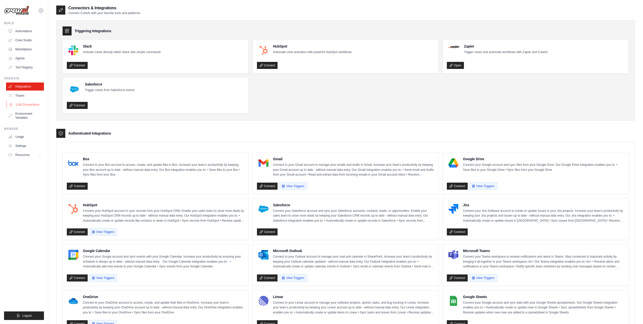
click at [32, 105] on link "LLM Connections" at bounding box center [26, 105] width 38 height 8
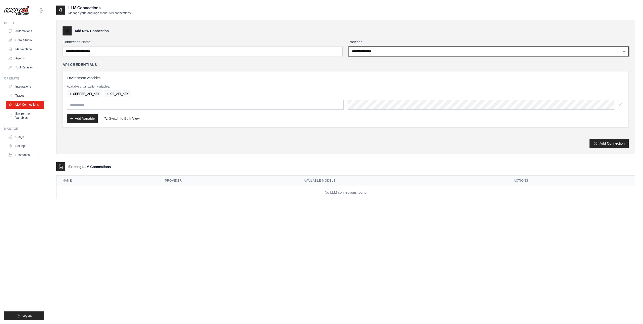
click at [395, 49] on select "**********" at bounding box center [489, 51] width 280 height 10
select select "********"
click at [349, 46] on select "**********" at bounding box center [489, 51] width 280 height 10
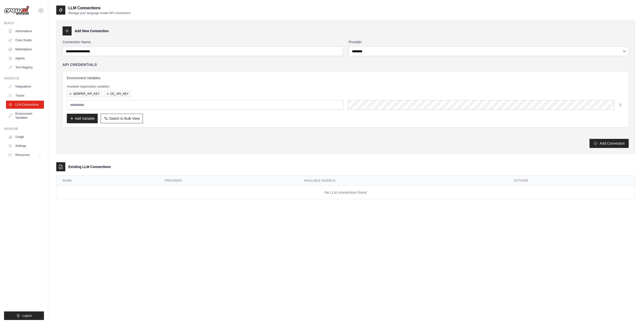
click at [308, 70] on div "API Credentials Environment Variables Available organization variables: SERPER_…" at bounding box center [346, 94] width 566 height 65
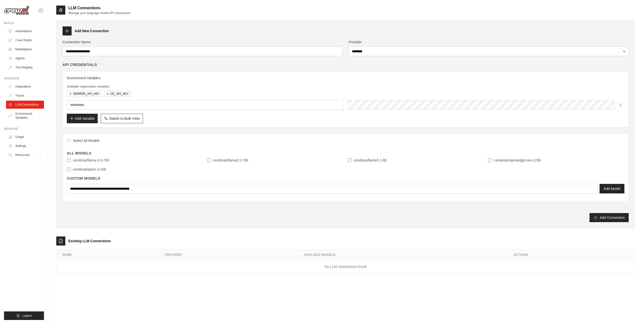
click at [535, 160] on label "cerebras/openai/gpt-oss-120b" at bounding box center [517, 160] width 47 height 5
click at [115, 94] on button "CE_API_KEY" at bounding box center [117, 93] width 27 height 7
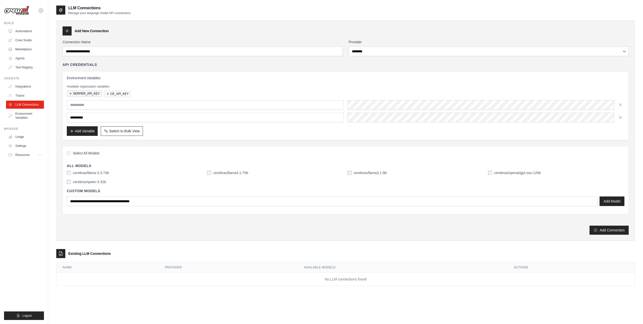
click at [77, 94] on button "SERPER_API_KEY" at bounding box center [84, 93] width 35 height 7
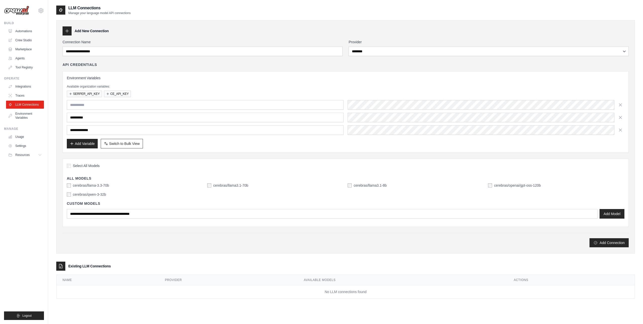
click at [447, 142] on div "Add Variable Switch to Bulk View Switch to Table View" at bounding box center [346, 144] width 558 height 10
click at [79, 116] on input "**********" at bounding box center [205, 118] width 277 height 10
click at [219, 31] on div "Add New Connection" at bounding box center [346, 30] width 566 height 9
click at [36, 117] on link "Environment Variables" at bounding box center [26, 116] width 38 height 12
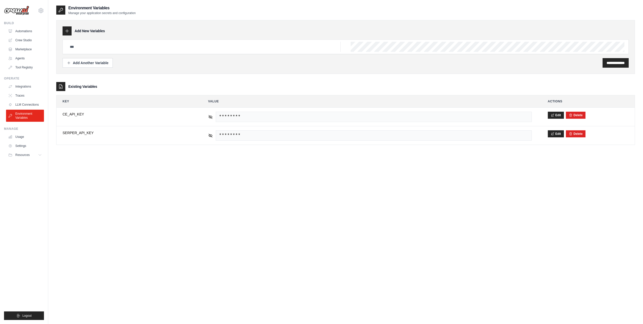
click at [178, 67] on div "**********" at bounding box center [346, 63] width 566 height 10
click at [28, 33] on link "Automations" at bounding box center [26, 31] width 38 height 8
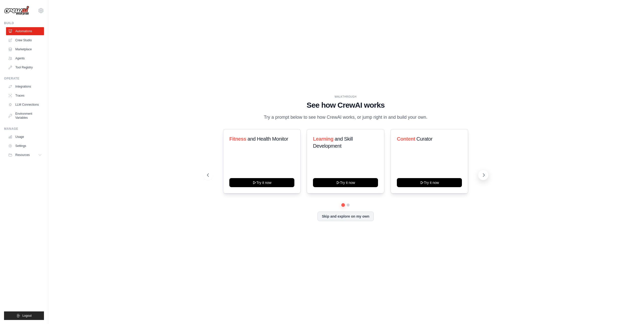
click at [480, 180] on button at bounding box center [483, 175] width 10 height 10
click at [396, 73] on div "WALKTHROUGH See how CrewAI works Try a prompt below to see how CrewAI works, or…" at bounding box center [345, 162] width 579 height 314
click at [46, 12] on div "sjk707069921@gmail.com Settings Build Automations Crew Studio Marketplace" at bounding box center [24, 162] width 48 height 324
click at [42, 11] on icon at bounding box center [41, 11] width 2 height 2
click at [133, 49] on div "WALKTHROUGH See how CrewAI works Try a prompt below to see how CrewAI works, or…" at bounding box center [345, 162] width 579 height 314
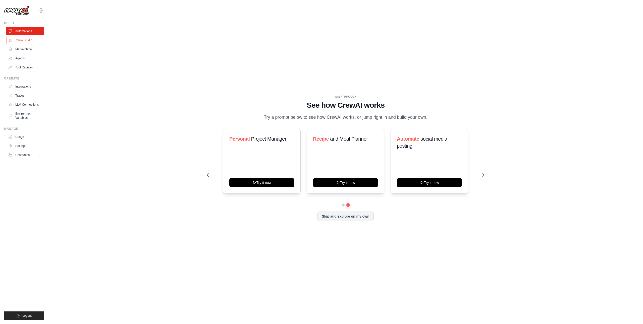
click at [26, 41] on link "Crew Studio" at bounding box center [26, 40] width 38 height 8
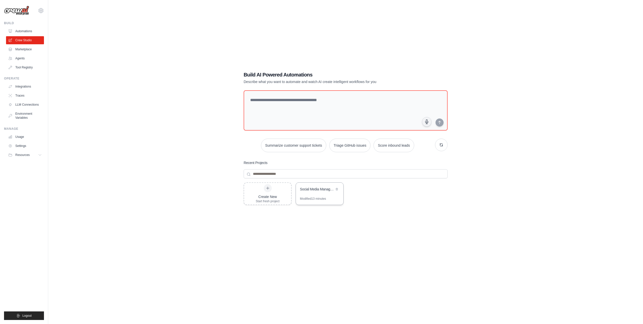
click at [306, 191] on div "Social Media Management Automation" at bounding box center [317, 188] width 34 height 5
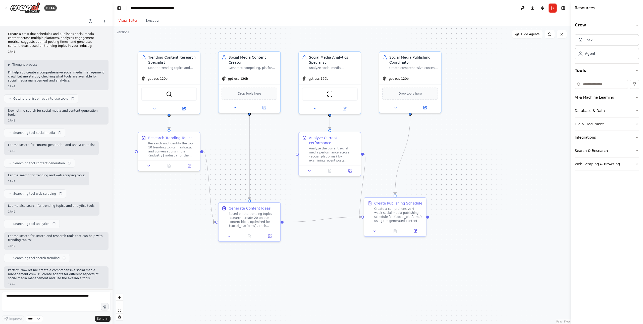
scroll to position [682, 0]
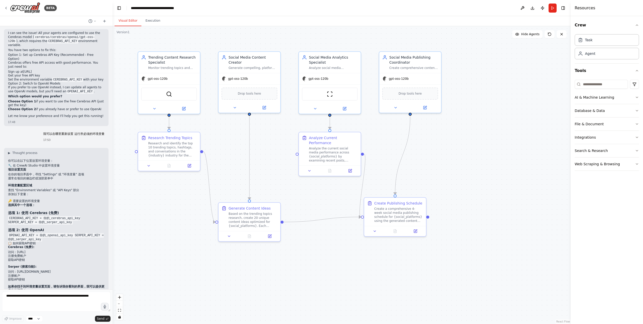
click at [27, 216] on code "CEREBRAS_API_KEY = 你的_cerebras_api_key SERPER_API_KEY = 你的_serper_api_key" at bounding box center [44, 220] width 72 height 9
copy code "CEREBRAS_API_KEY"
click at [7, 8] on icon at bounding box center [6, 8] width 4 height 4
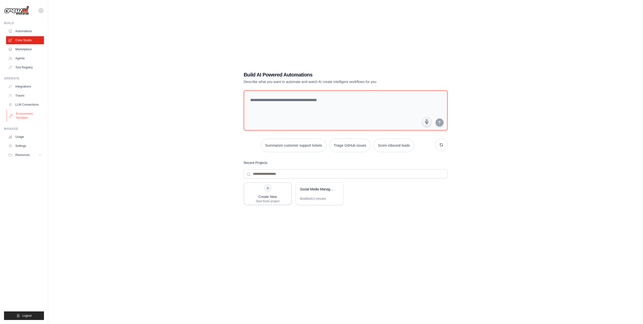
click at [22, 115] on link "Environment Variables" at bounding box center [26, 116] width 38 height 12
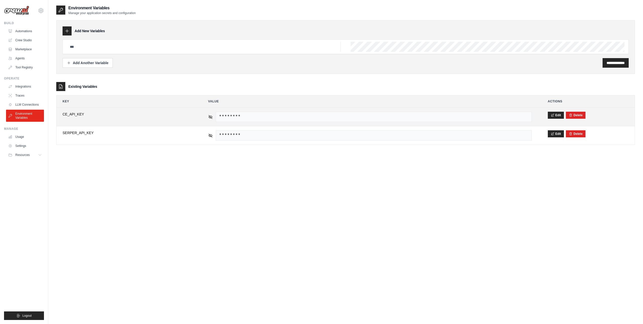
click at [88, 116] on span "CE_API_KEY" at bounding box center [128, 114] width 130 height 5
click at [81, 113] on span "CE_API_KEY" at bounding box center [128, 114] width 130 height 5
click at [556, 115] on button "Edit" at bounding box center [556, 114] width 16 height 7
click at [156, 118] on input "**********" at bounding box center [128, 117] width 130 height 11
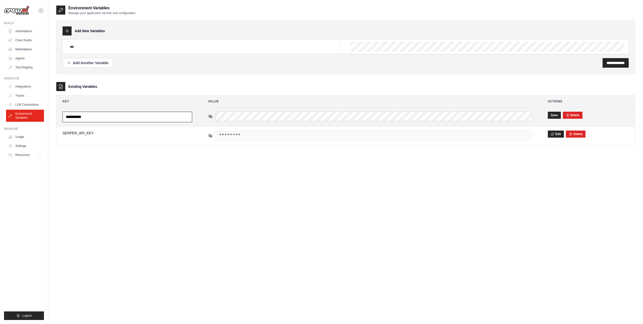
paste input "******"
type input "**********"
click at [397, 186] on div "**********" at bounding box center [345, 167] width 579 height 324
click at [551, 115] on button "Save" at bounding box center [554, 114] width 13 height 7
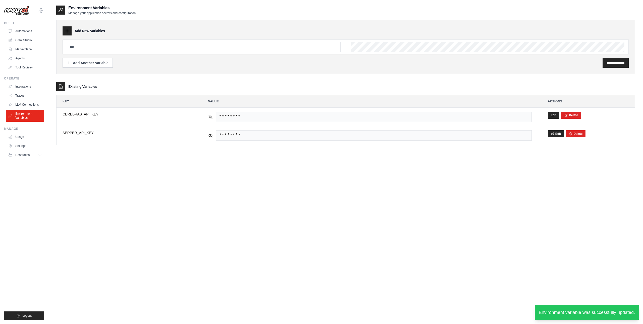
drag, startPoint x: 225, startPoint y: 169, endPoint x: 156, endPoint y: 152, distance: 71.4
click at [223, 169] on div "**********" at bounding box center [345, 167] width 579 height 324
click at [31, 42] on link "Crew Studio" at bounding box center [26, 40] width 38 height 8
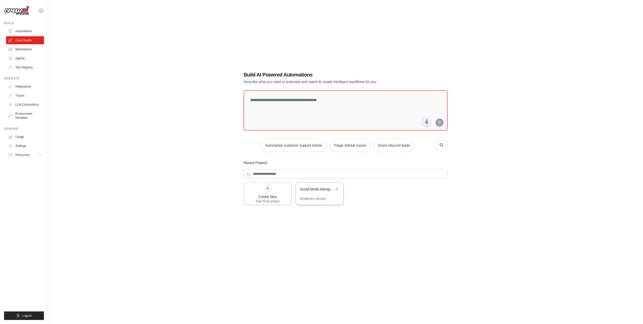
click at [317, 193] on div "Social Media Management Automation" at bounding box center [319, 189] width 47 height 14
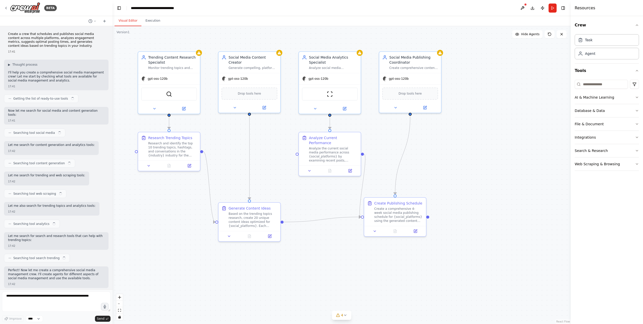
scroll to position [682, 0]
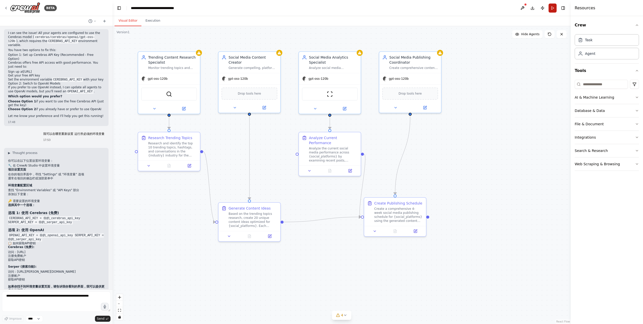
click at [553, 7] on button "Run" at bounding box center [553, 8] width 8 height 9
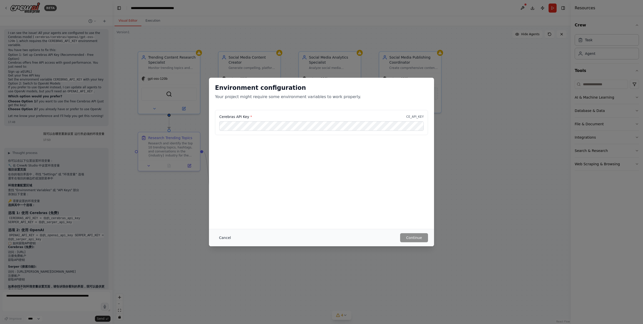
click at [228, 236] on button "Cancel" at bounding box center [225, 237] width 20 height 9
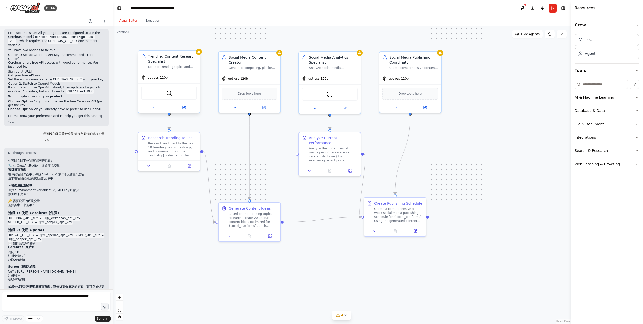
click at [186, 73] on div "gpt-oss-120b" at bounding box center [169, 77] width 62 height 11
click at [184, 108] on icon at bounding box center [184, 107] width 2 height 2
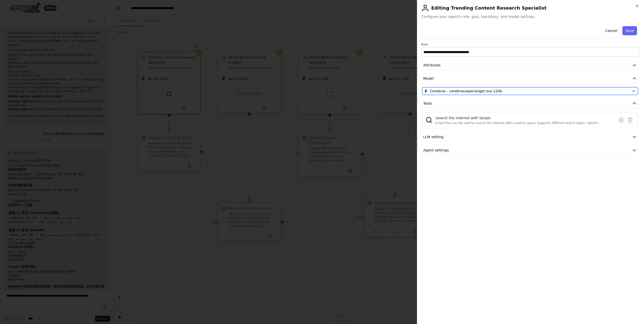
click at [532, 93] on div "Cerebras - cerebras/openai/gpt-oss-120b" at bounding box center [527, 90] width 205 height 5
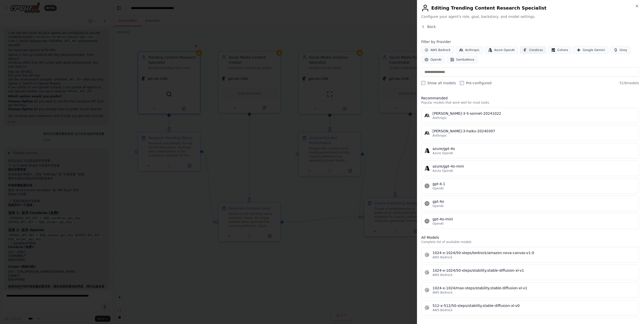
click at [532, 51] on span "Cerebras" at bounding box center [536, 50] width 14 height 4
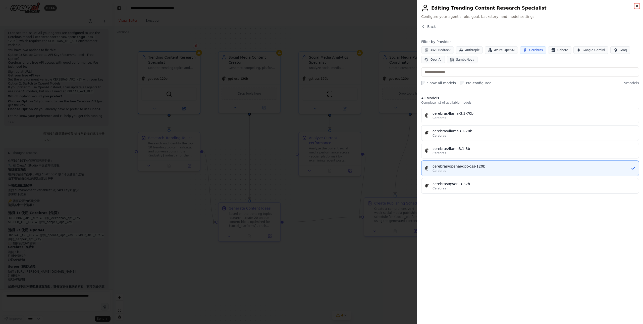
click at [637, 6] on icon "button" at bounding box center [637, 6] width 2 height 2
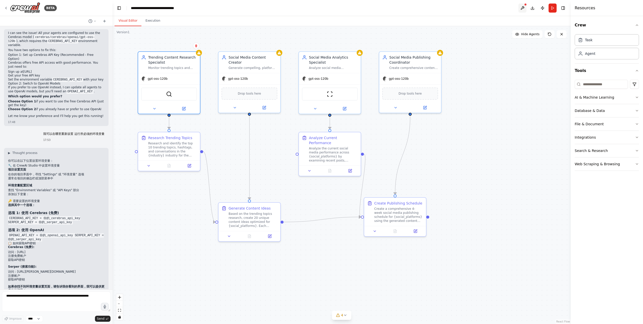
click at [524, 9] on button at bounding box center [523, 8] width 8 height 9
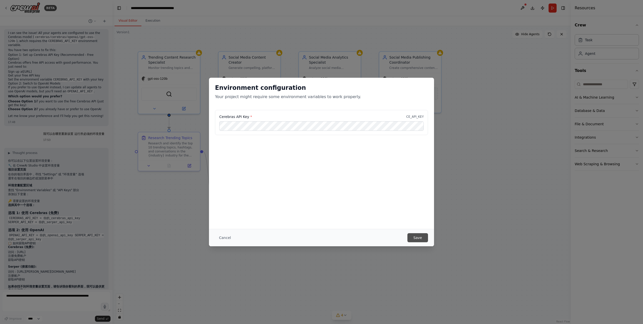
click at [422, 238] on button "Save" at bounding box center [418, 237] width 21 height 9
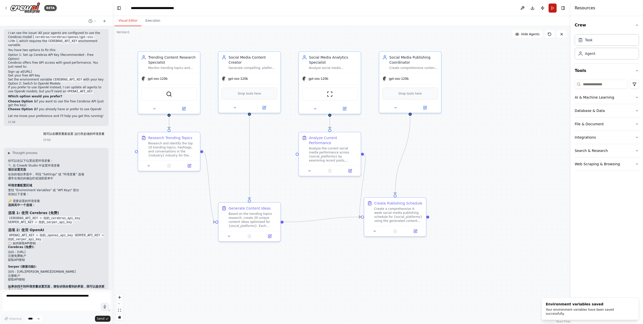
click at [552, 7] on button "Run" at bounding box center [553, 8] width 8 height 9
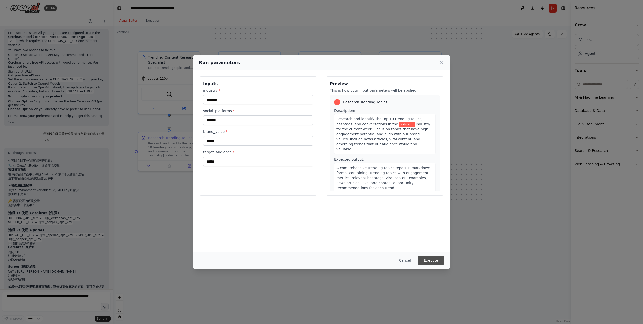
click at [433, 260] on button "Execute" at bounding box center [431, 260] width 26 height 9
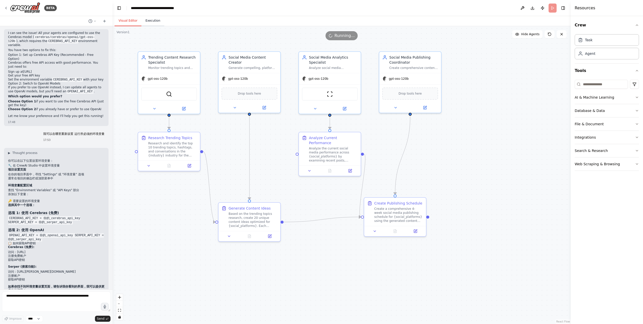
click at [154, 23] on button "Execution" at bounding box center [152, 21] width 23 height 11
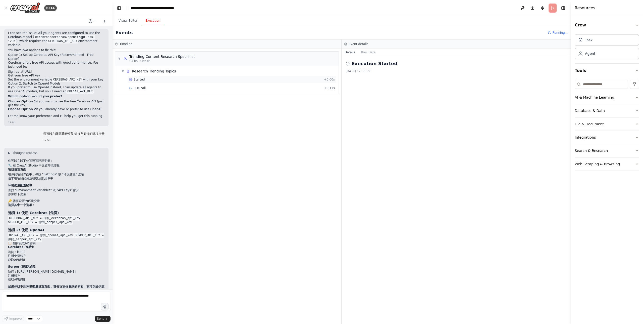
click at [186, 79] on div "Started" at bounding box center [225, 79] width 193 height 4
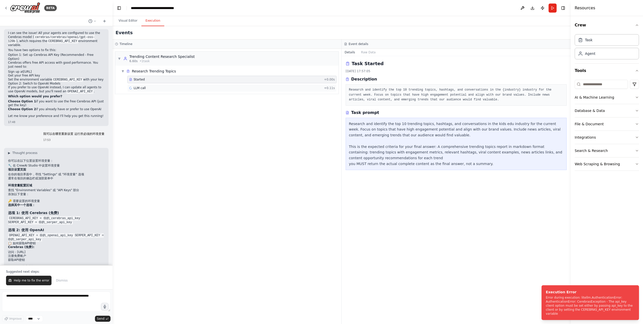
click at [187, 85] on div "LLM call + 0.11s" at bounding box center [231, 88] width 209 height 8
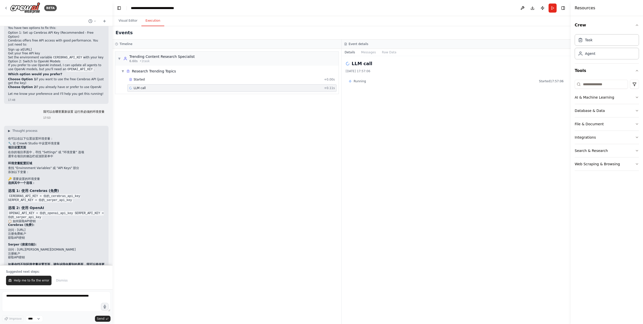
scroll to position [706, 0]
click at [274, 79] on div "Started" at bounding box center [225, 79] width 193 height 4
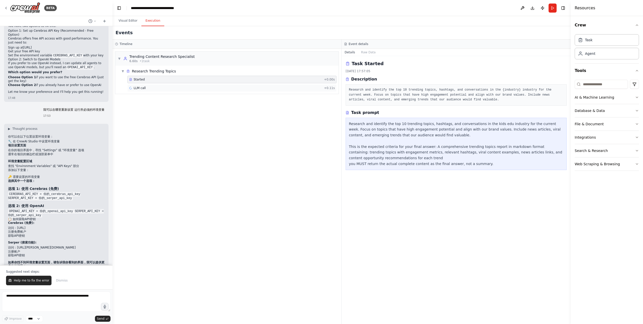
click at [272, 87] on div "LLM call + 0.11s" at bounding box center [232, 88] width 206 height 4
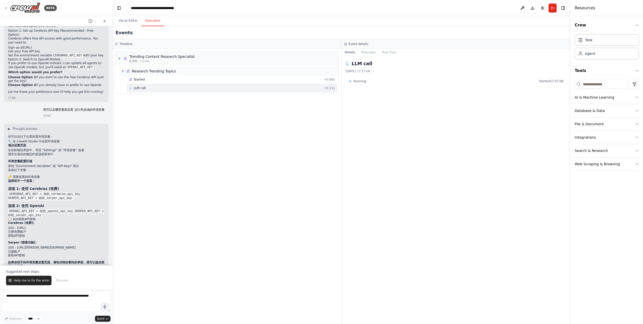
click at [267, 74] on div "▼ Research Trending Topics" at bounding box center [228, 71] width 219 height 9
click at [267, 78] on div "▼ Trending Content Research Specialist 6.60s • 1 task ▶ Research Trending Topics" at bounding box center [227, 186] width 229 height 275
click at [268, 75] on div "▶ Research Trending Topics" at bounding box center [228, 71] width 219 height 9
click at [267, 83] on div "Started + 0.00s LLM call + 0.11s" at bounding box center [228, 84] width 219 height 17
click at [268, 80] on div "Started" at bounding box center [225, 79] width 193 height 4
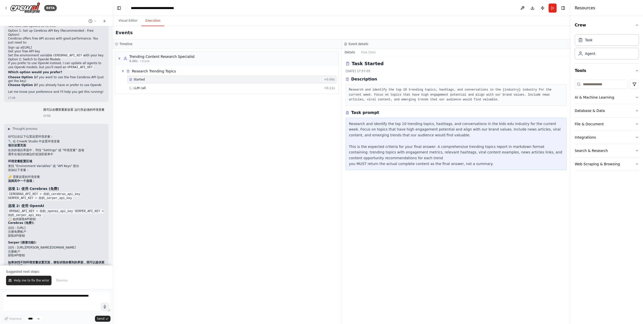
click at [268, 84] on div "Started + 0.00s LLM call + 0.11s" at bounding box center [228, 84] width 219 height 17
click at [264, 89] on div "LLM call + 0.11s" at bounding box center [232, 88] width 206 height 4
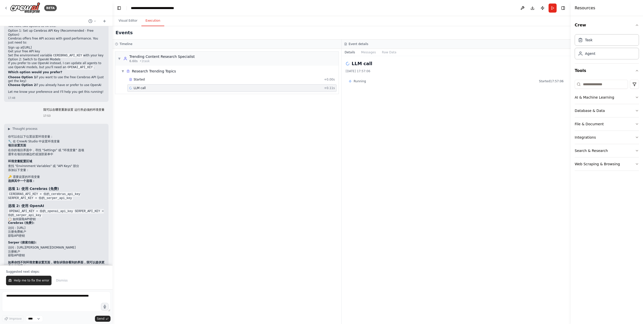
click at [483, 83] on div "Running Started 17:57:06" at bounding box center [456, 81] width 221 height 8
drag, startPoint x: 352, startPoint y: 82, endPoint x: 354, endPoint y: 80, distance: 3.1
click at [352, 82] on div "Running" at bounding box center [357, 81] width 17 height 4
click at [369, 53] on button "Messages" at bounding box center [368, 52] width 21 height 7
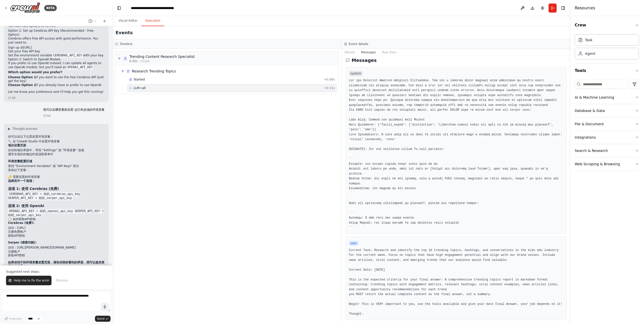
scroll to position [0, 0]
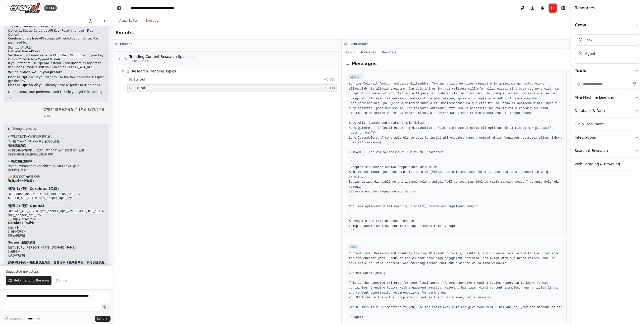
click at [387, 52] on button "Raw Data" at bounding box center [389, 52] width 21 height 7
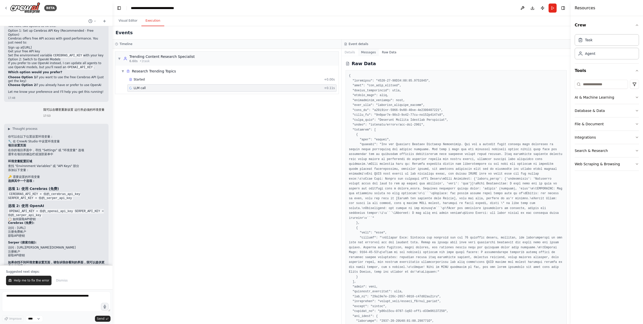
click at [367, 53] on button "Messages" at bounding box center [368, 52] width 21 height 7
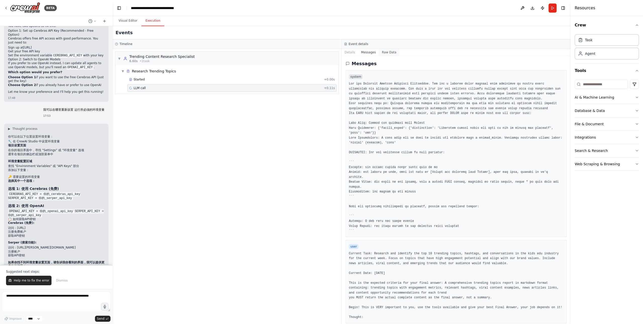
click at [386, 52] on button "Raw Data" at bounding box center [389, 52] width 21 height 7
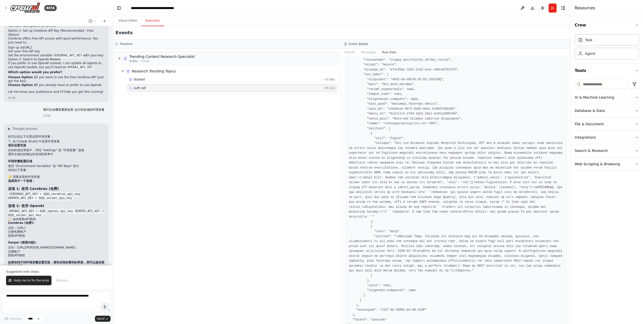
scroll to position [737, 0]
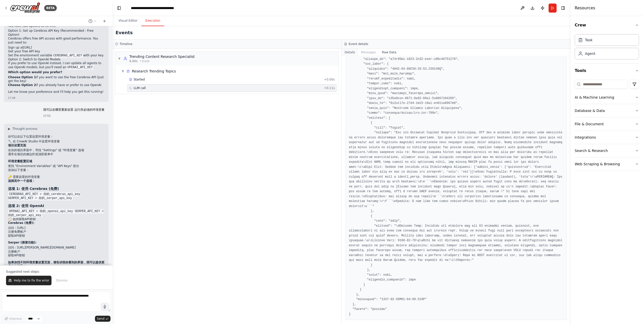
click at [349, 52] on button "Details" at bounding box center [350, 52] width 17 height 7
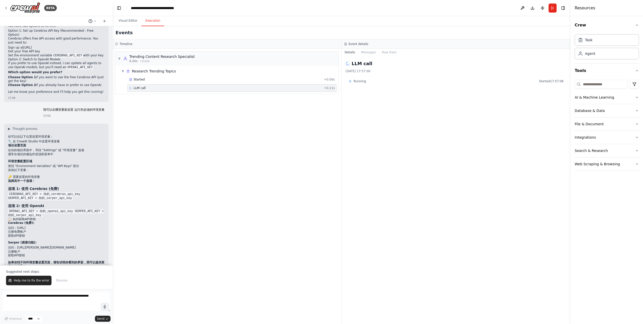
click at [90, 21] on icon at bounding box center [90, 21] width 4 height 4
click at [7, 7] on div at bounding box center [56, 162] width 113 height 324
click at [7, 8] on icon at bounding box center [6, 8] width 4 height 4
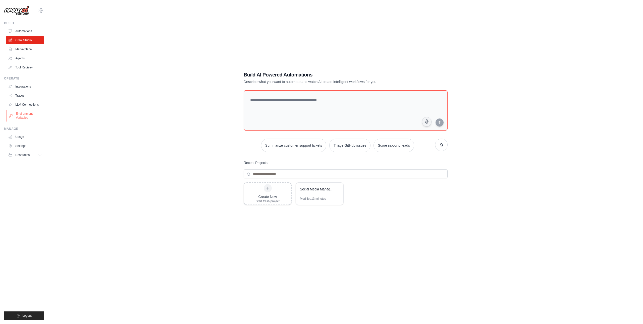
click at [25, 113] on link "Environment Variables" at bounding box center [26, 116] width 38 height 12
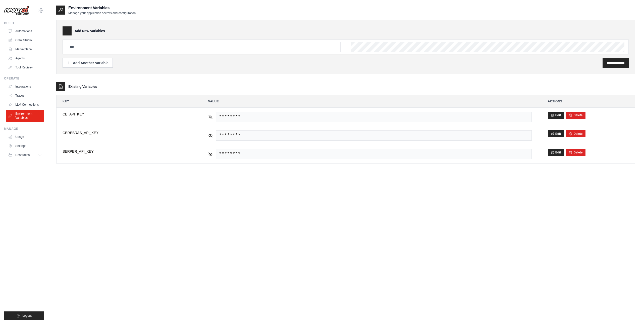
click at [192, 192] on div "**********" at bounding box center [345, 167] width 579 height 324
click at [211, 118] on icon at bounding box center [211, 116] width 4 height 2
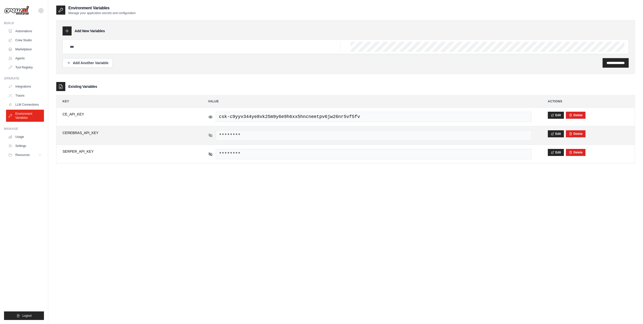
click at [210, 136] on icon at bounding box center [210, 135] width 5 height 5
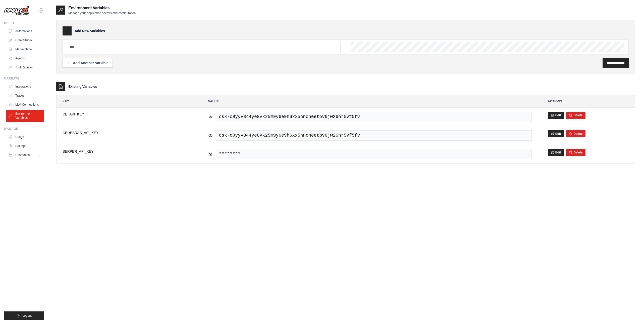
click at [302, 186] on div "**********" at bounding box center [345, 167] width 579 height 324
click at [22, 57] on link "Agents" at bounding box center [26, 58] width 38 height 8
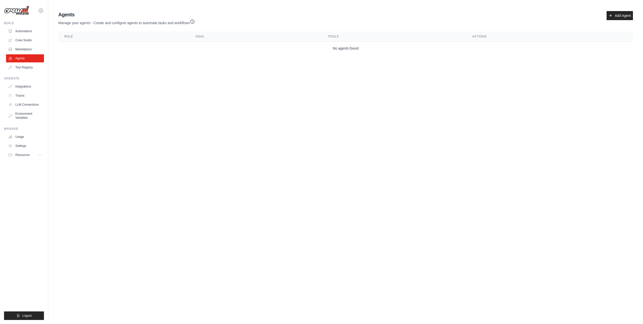
click at [303, 98] on body "[EMAIL_ADDRESS][DOMAIN_NAME] Settings Build Automations Crew Studio" at bounding box center [321, 162] width 643 height 324
click at [362, 214] on body "[EMAIL_ADDRESS][DOMAIN_NAME] Settings Build Automations Crew Studio" at bounding box center [321, 162] width 643 height 324
